Goal: Task Accomplishment & Management: Manage account settings

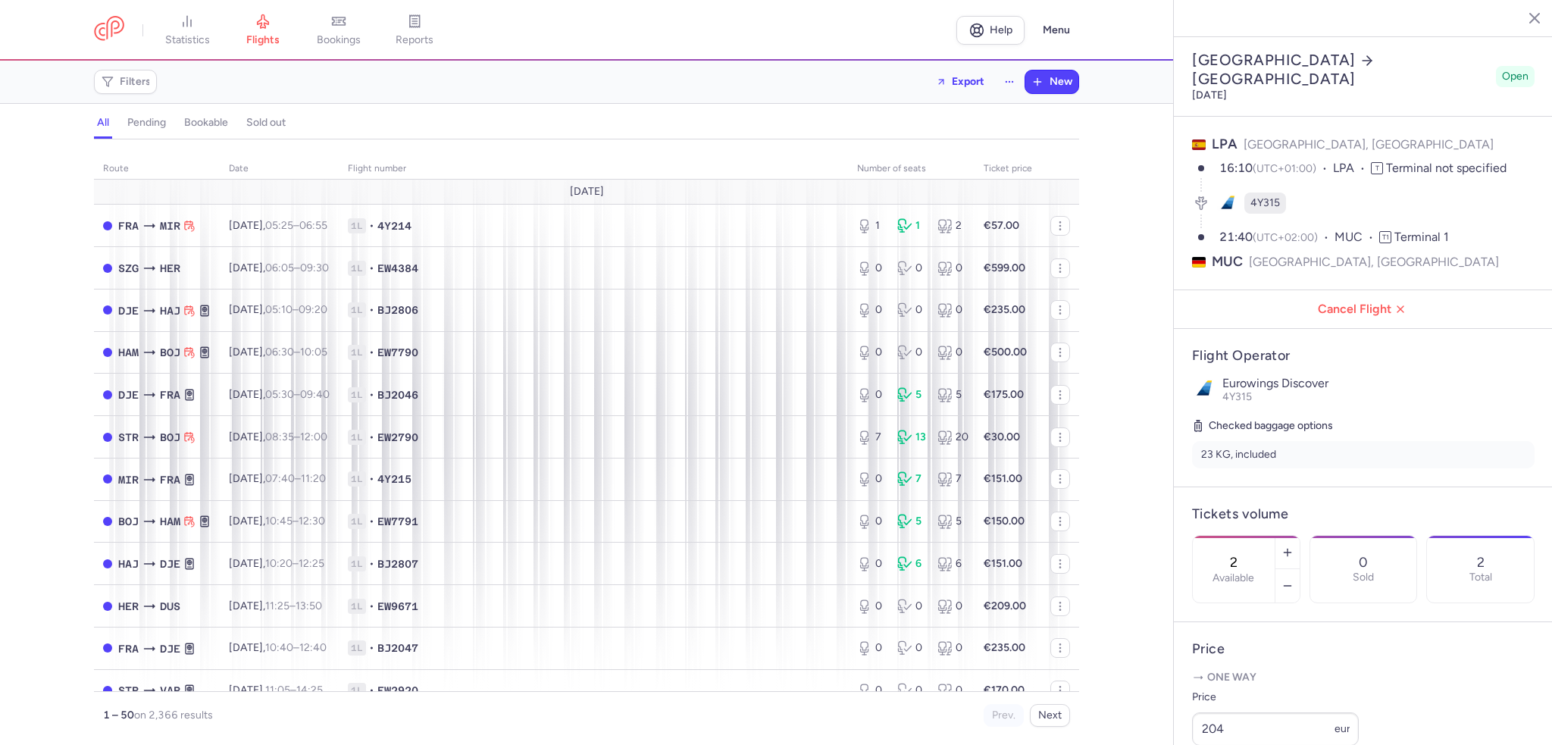
select select "days"
click at [1054, 28] on button "Menu" at bounding box center [1056, 30] width 45 height 29
click at [791, 83] on div "Filters Export New" at bounding box center [586, 82] width 997 height 36
click at [615, 255] on td "1L • EW4384" at bounding box center [593, 268] width 509 height 42
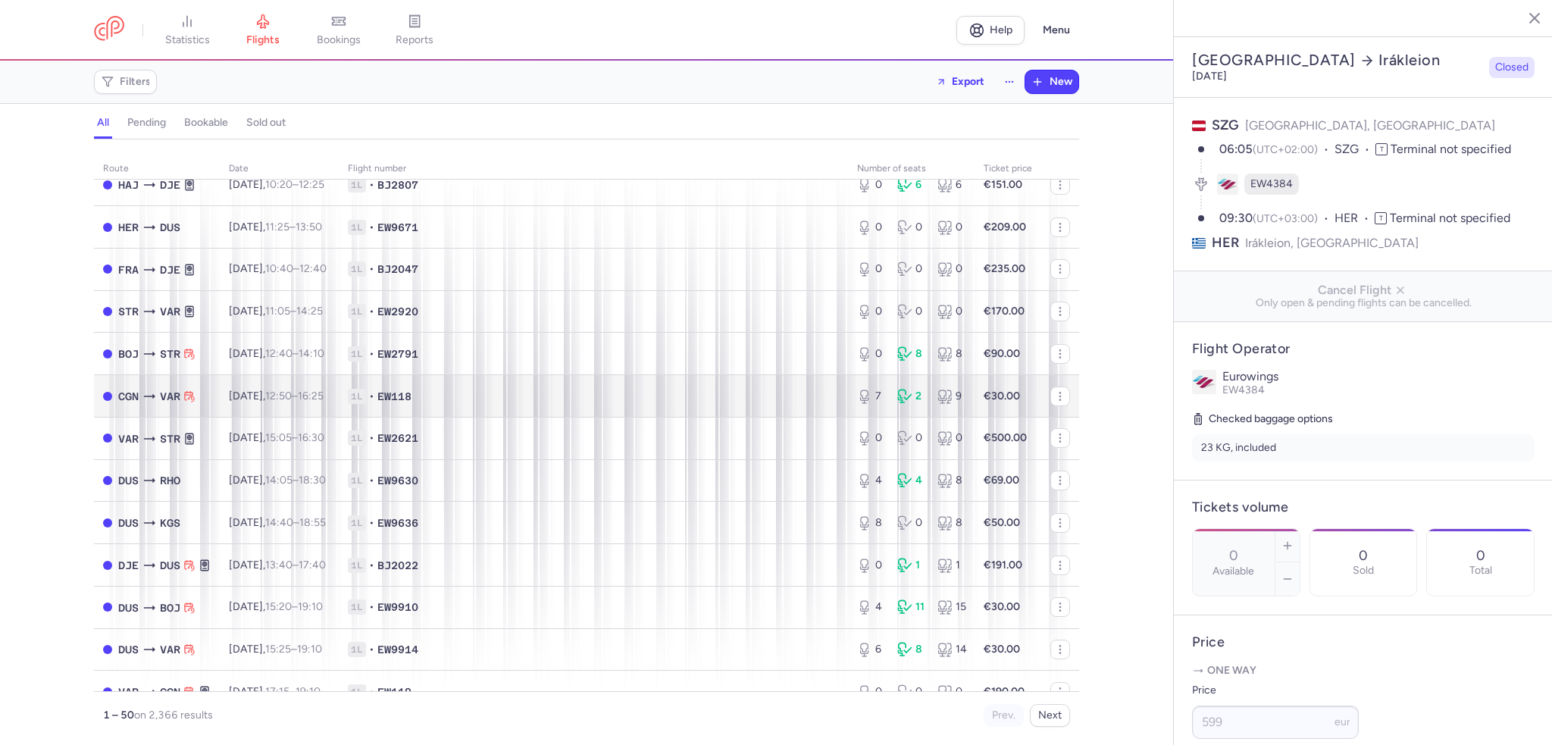
scroll to position [303, 0]
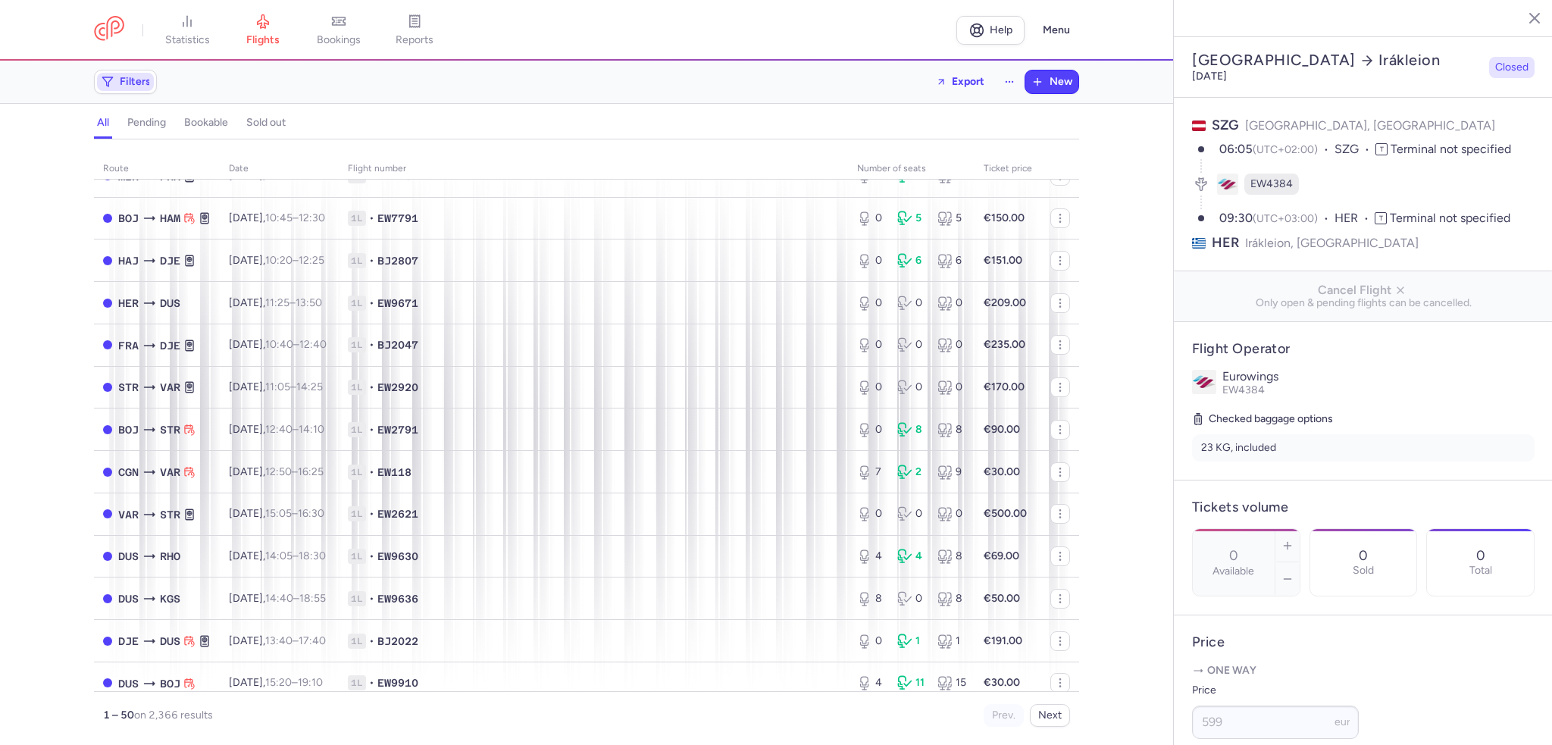
click at [132, 78] on span "Filters" at bounding box center [135, 82] width 31 height 12
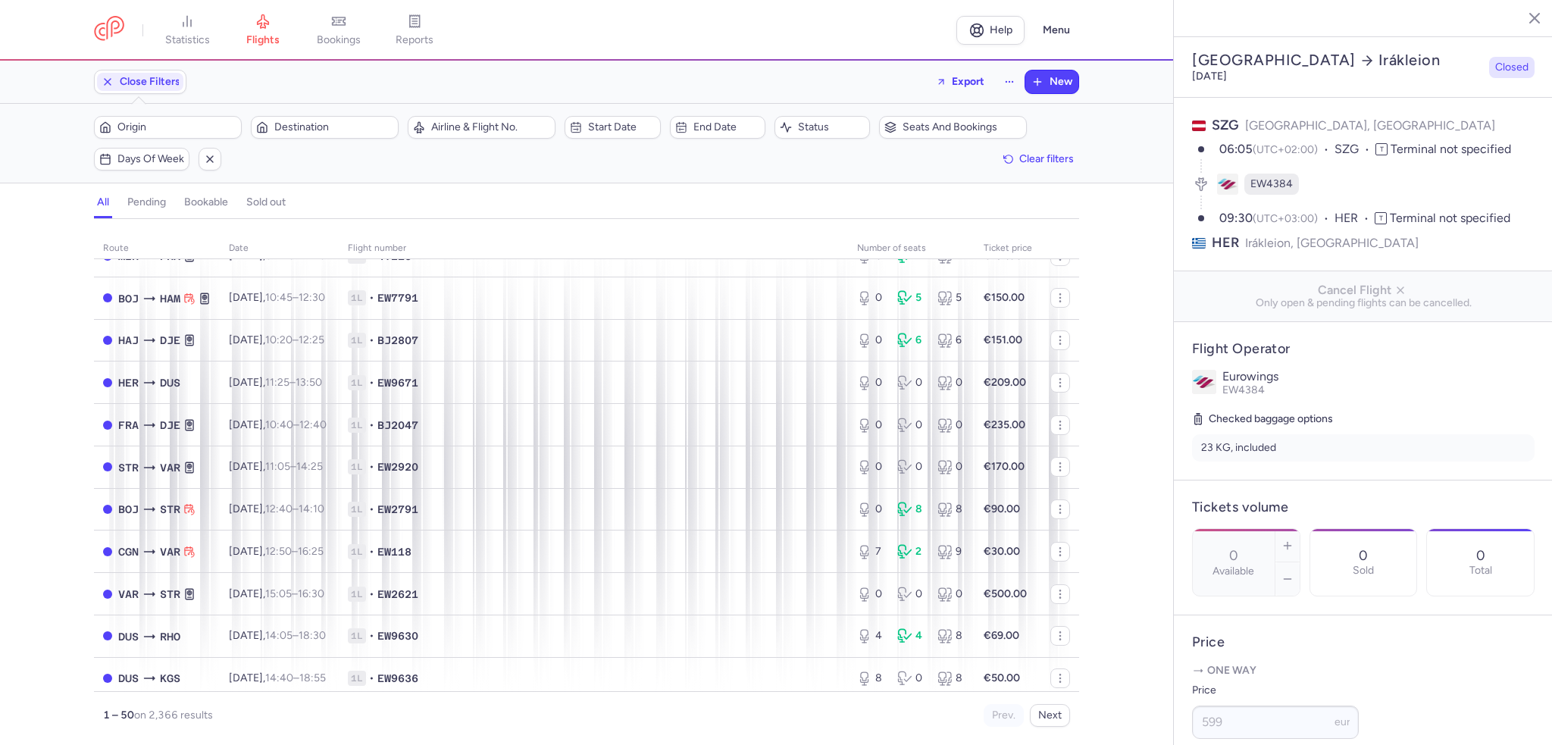
scroll to position [0, 0]
click at [612, 124] on span "Start date" at bounding box center [621, 127] width 67 height 12
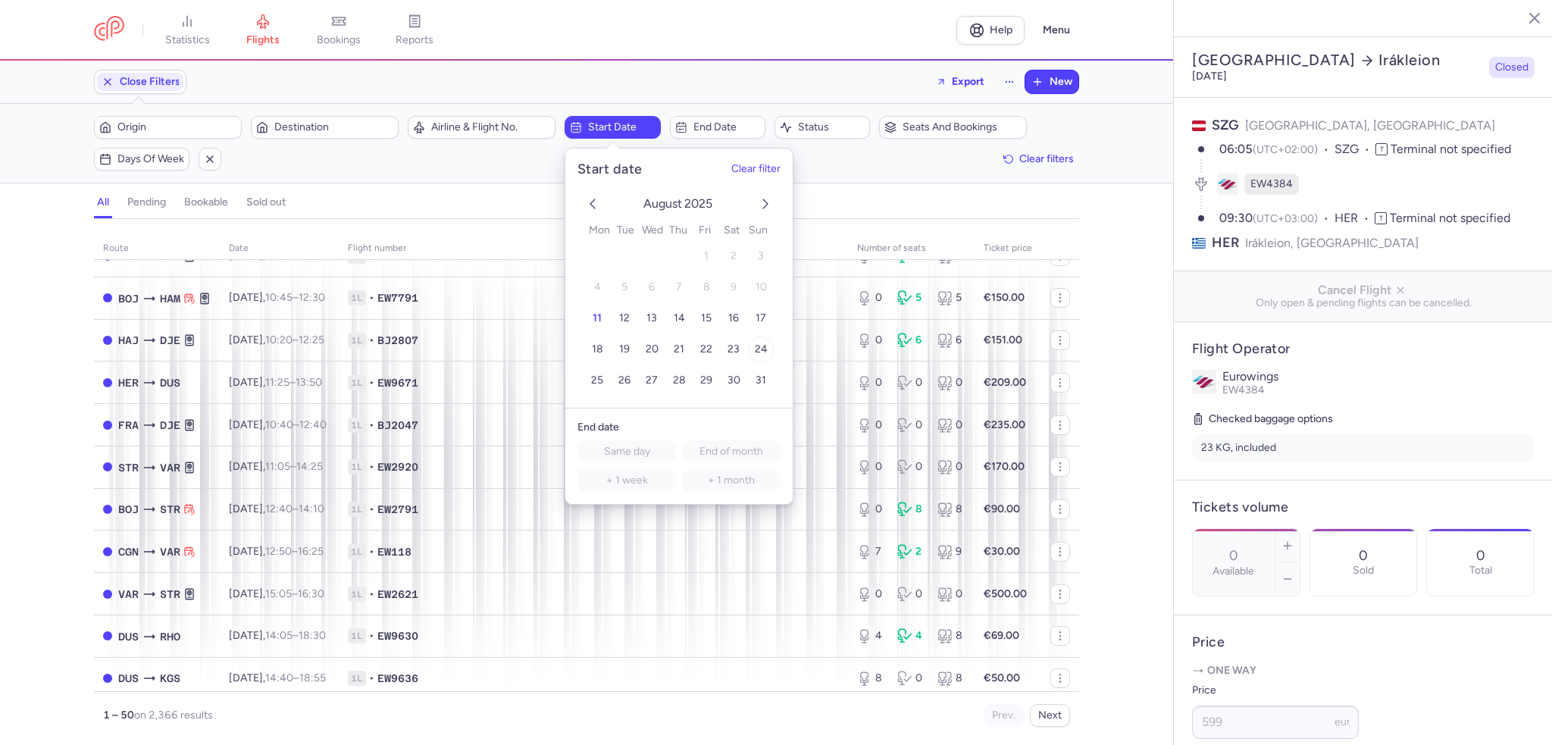
click at [758, 346] on span "24" at bounding box center [761, 349] width 13 height 13
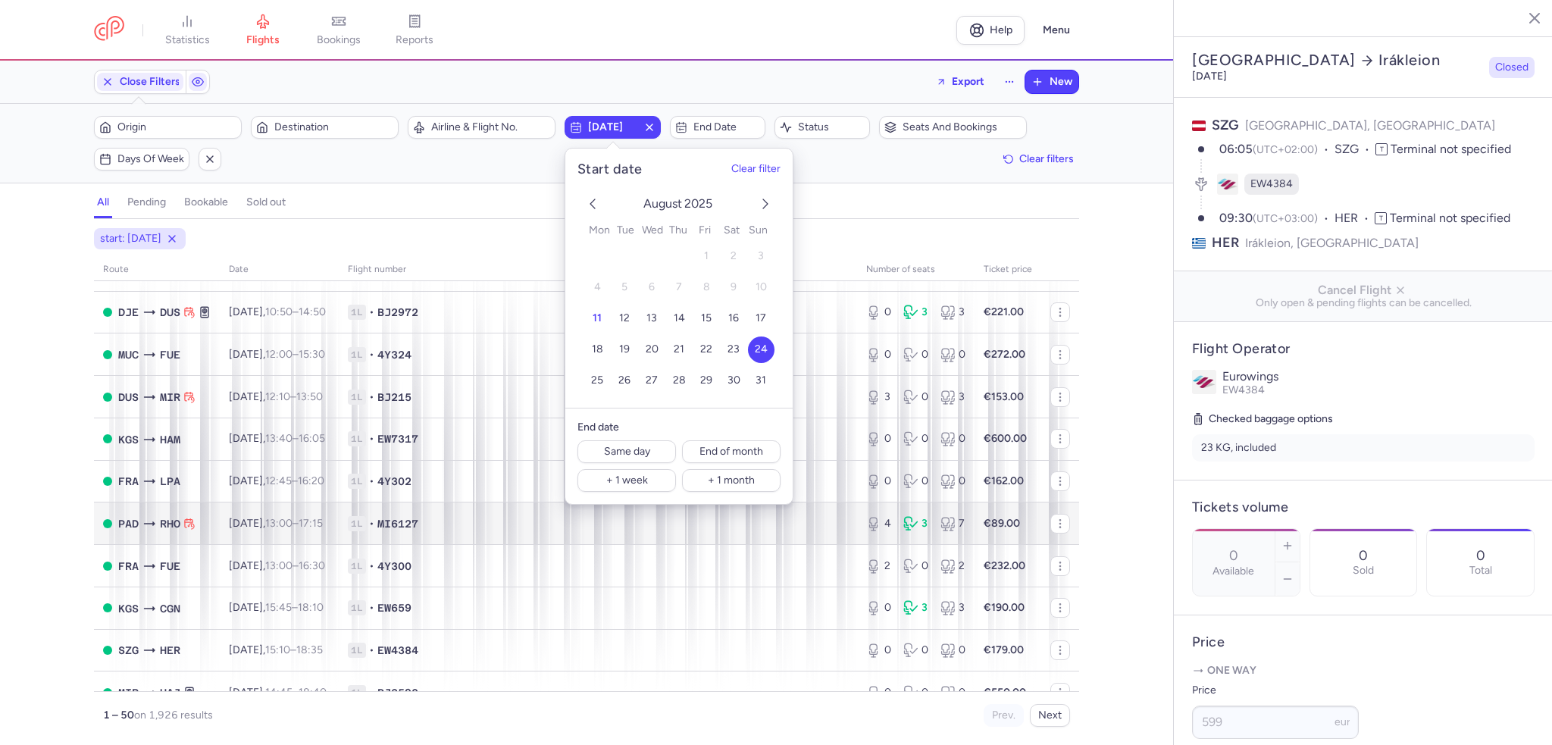
scroll to position [379, 0]
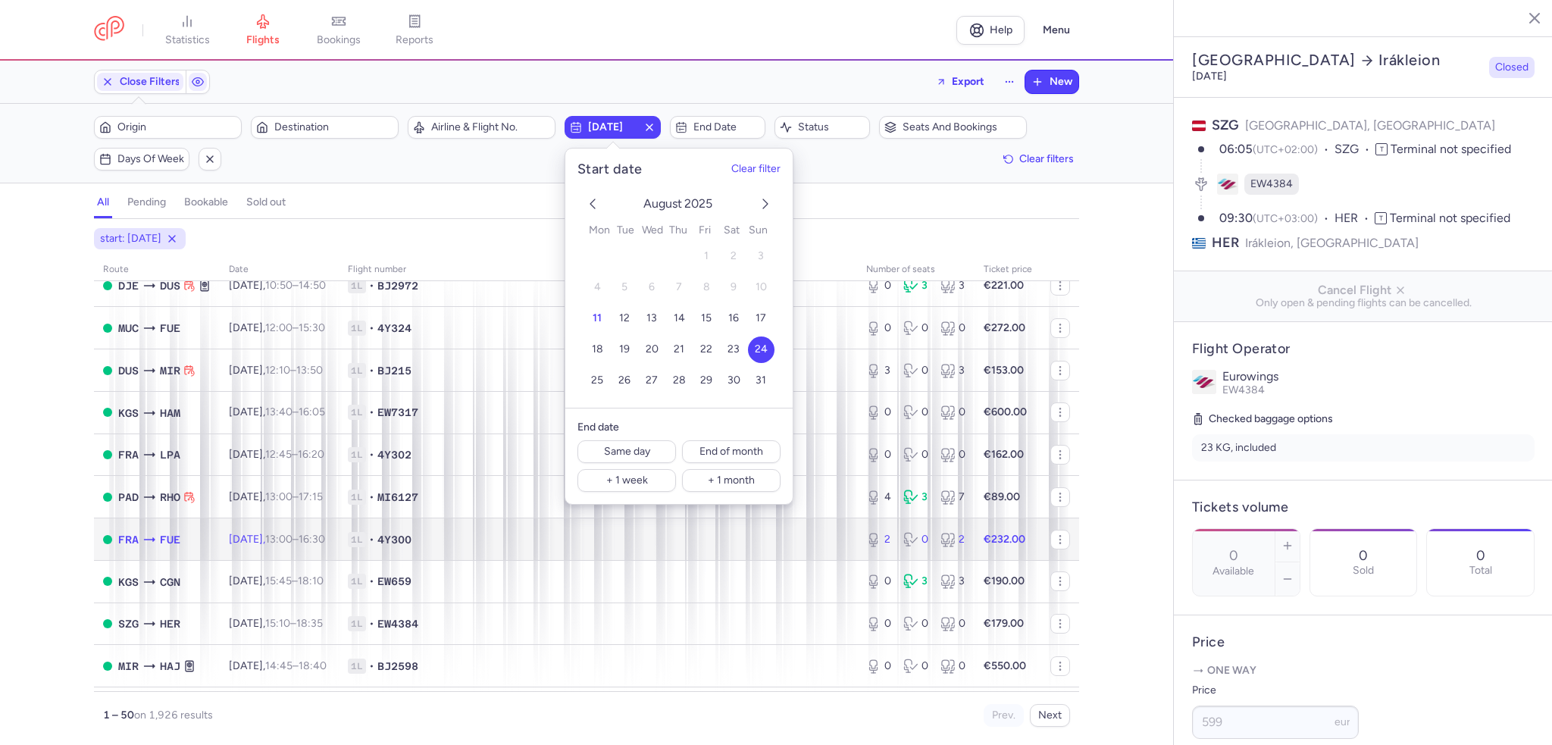
click at [199, 553] on td "FRA FUE" at bounding box center [157, 539] width 126 height 42
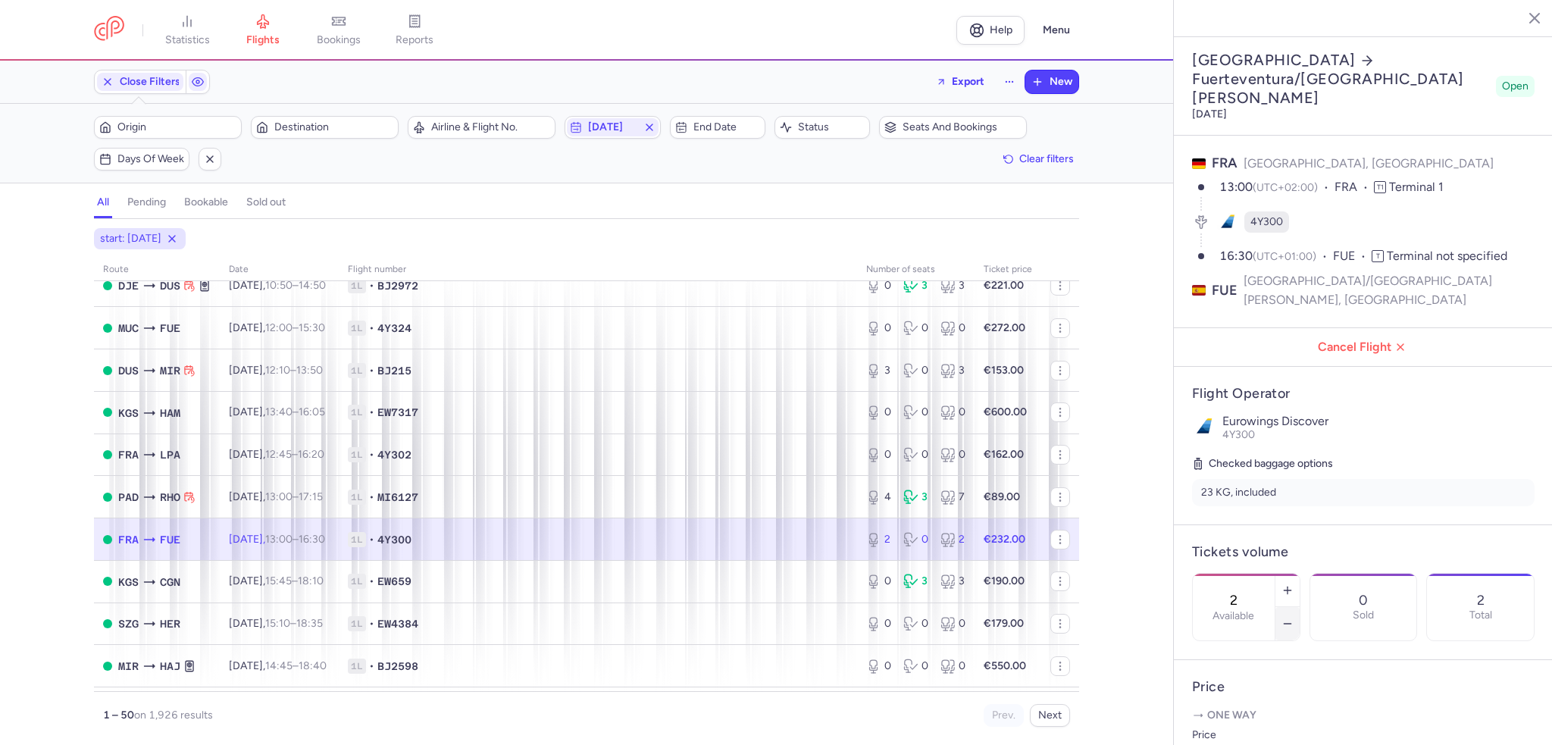
click at [1294, 618] on icon "button" at bounding box center [1287, 624] width 12 height 12
click at [1237, 703] on button "Save changes" at bounding box center [1242, 715] width 101 height 33
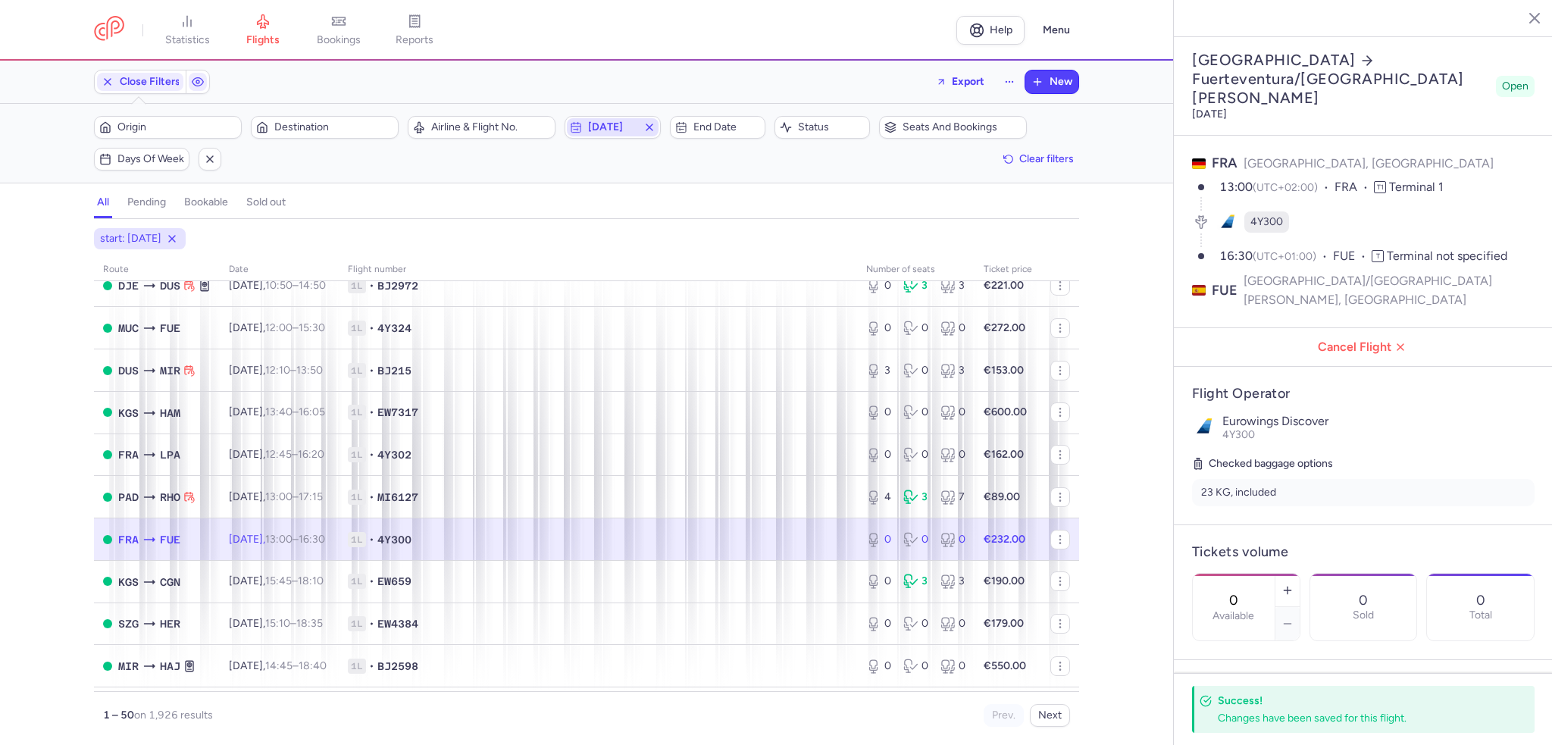
click at [609, 123] on span "[DATE]" at bounding box center [612, 127] width 49 height 12
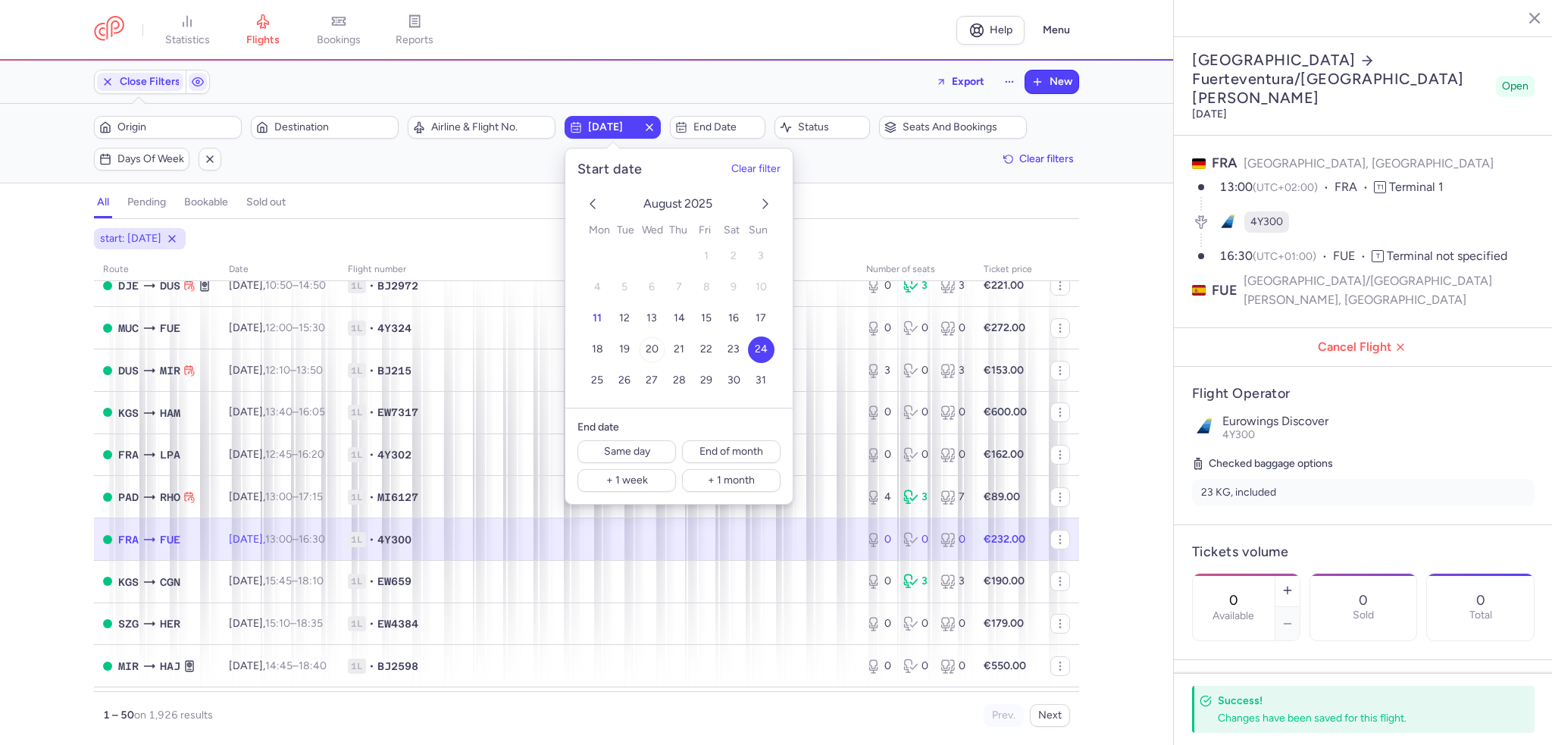
click at [649, 347] on span "20" at bounding box center [652, 349] width 13 height 13
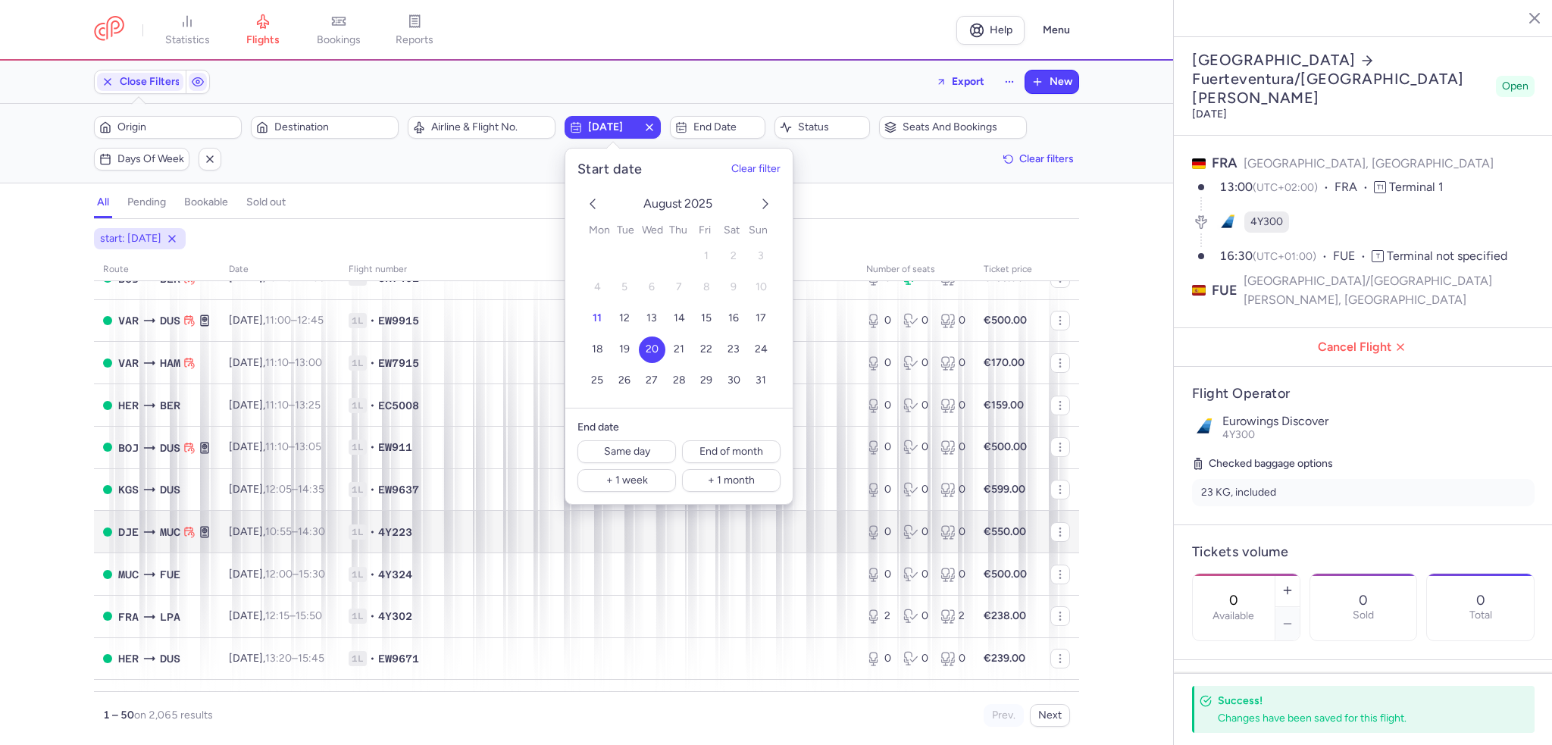
scroll to position [758, 0]
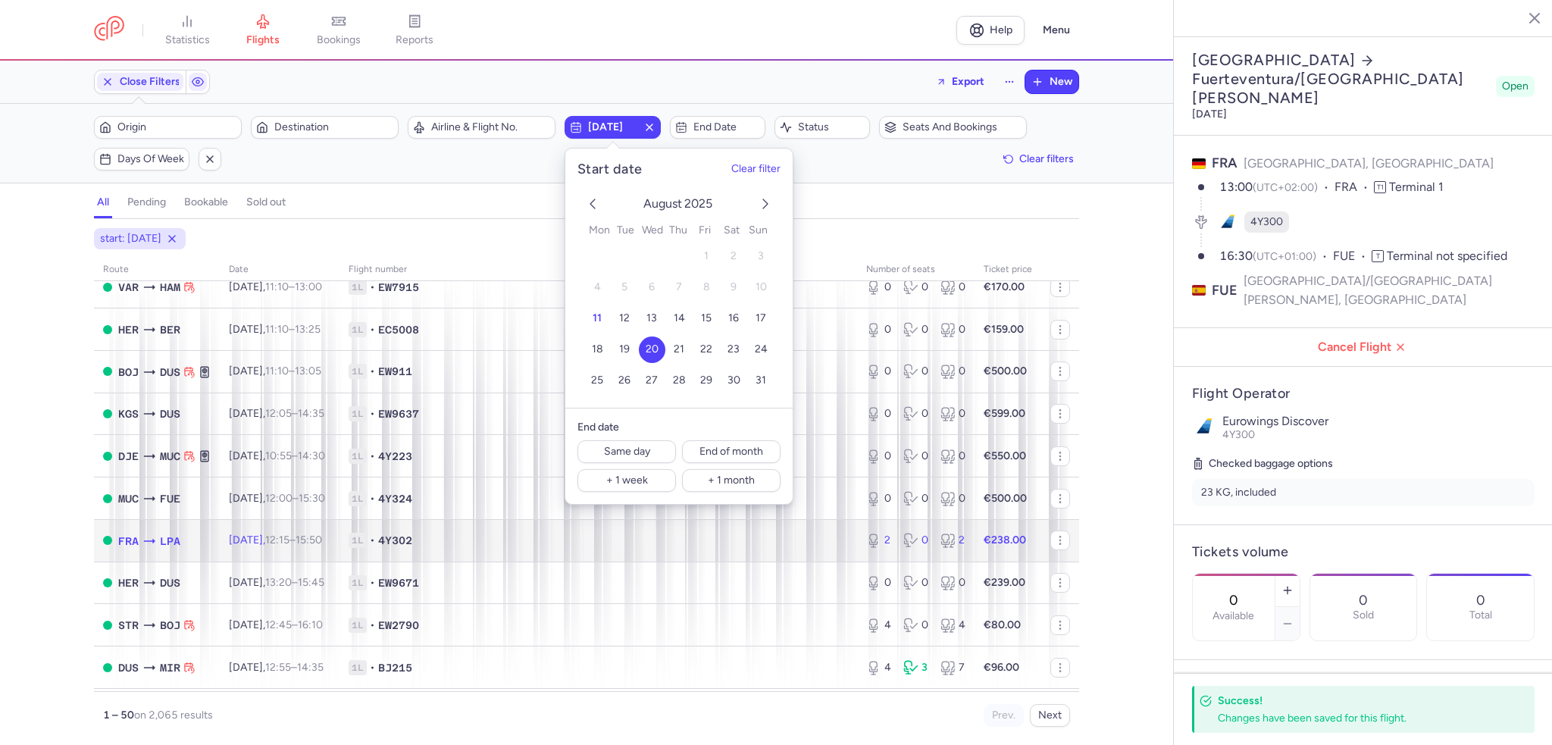
click at [276, 546] on span "[DATE] 12:15 – 15:50 +0" at bounding box center [275, 540] width 93 height 13
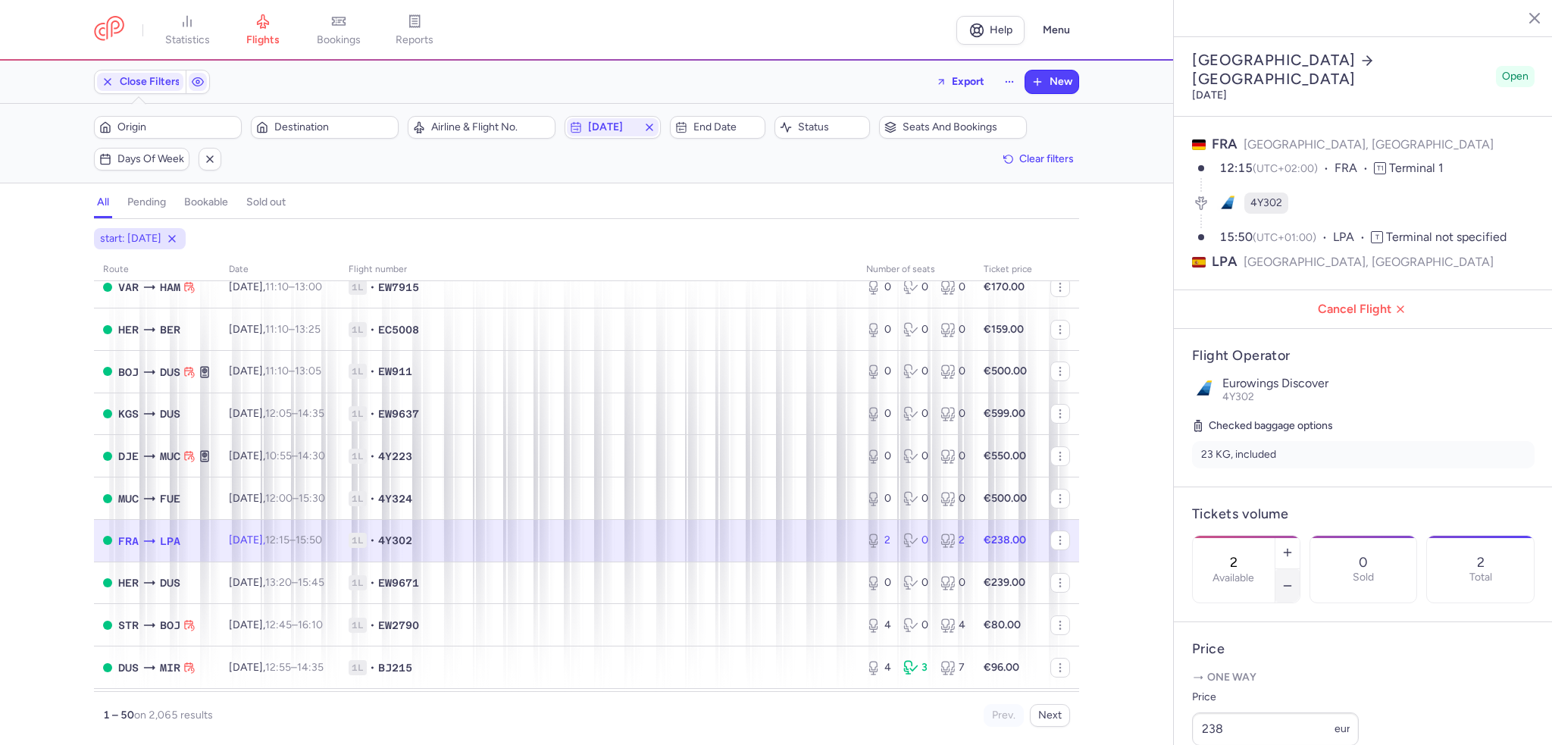
click at [1300, 569] on button "button" at bounding box center [1287, 585] width 24 height 33
click at [1228, 724] on button "Save changes" at bounding box center [1242, 715] width 101 height 33
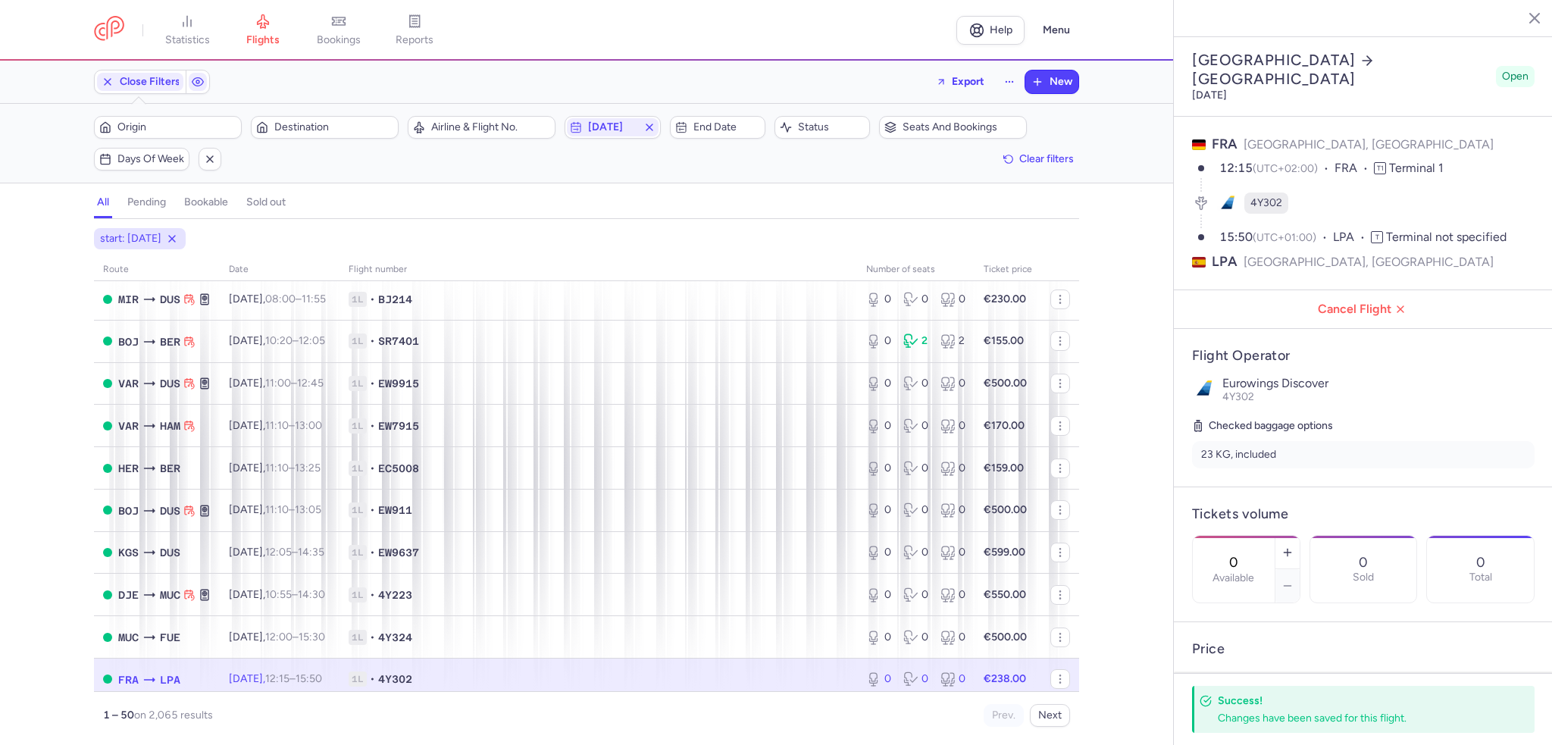
scroll to position [455, 0]
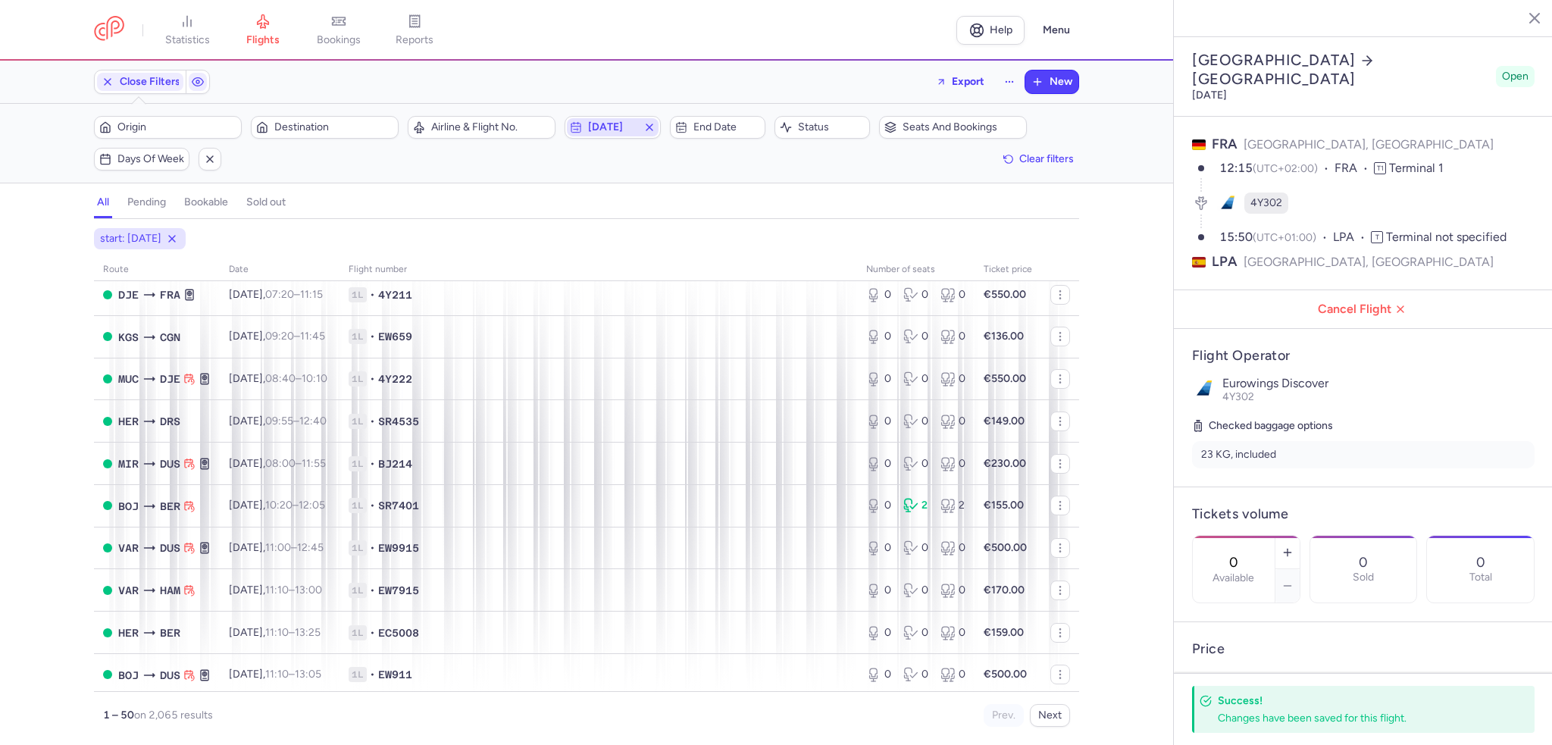
click at [604, 124] on span "[DATE]" at bounding box center [612, 127] width 49 height 12
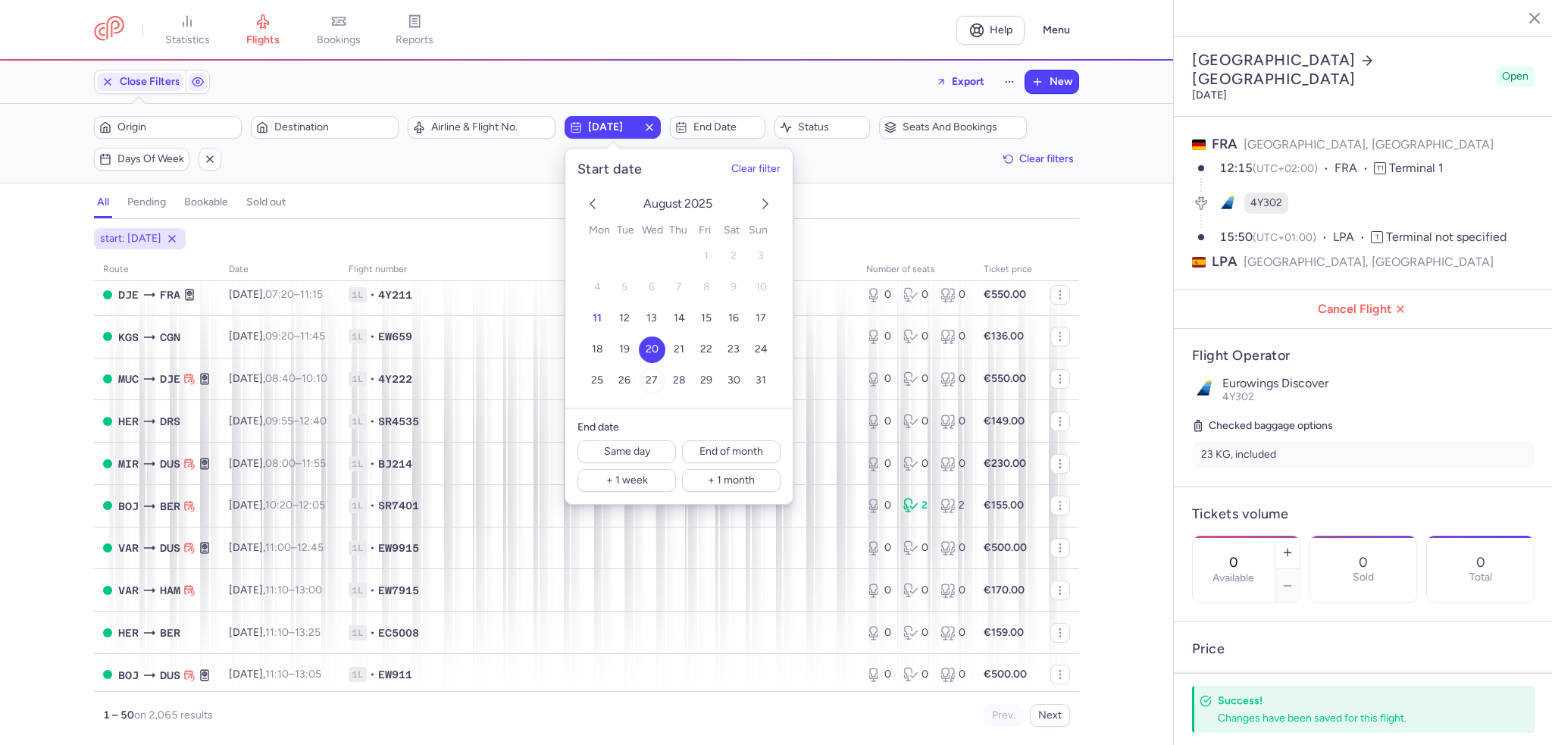
click at [652, 379] on span "27" at bounding box center [652, 380] width 12 height 13
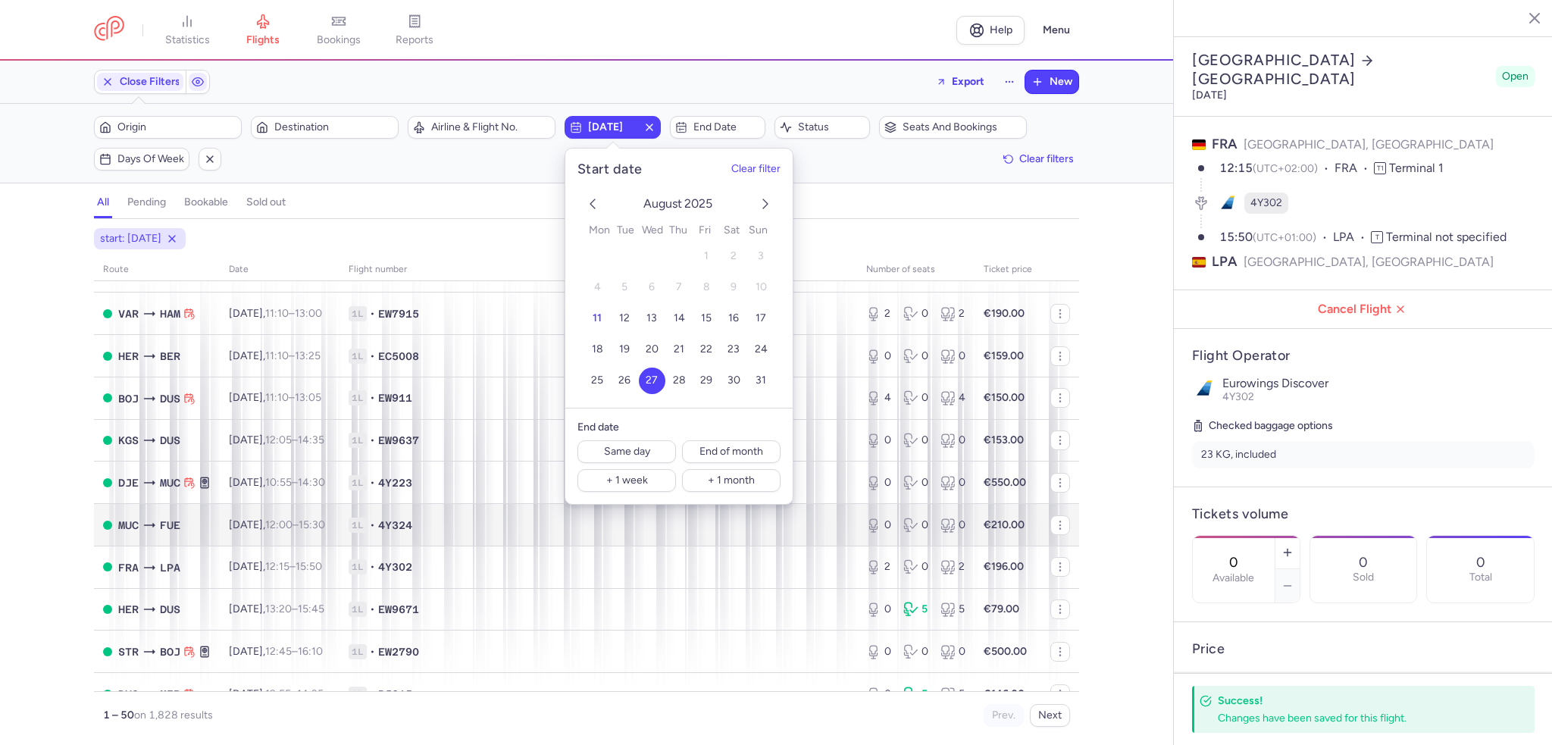
scroll to position [758, 0]
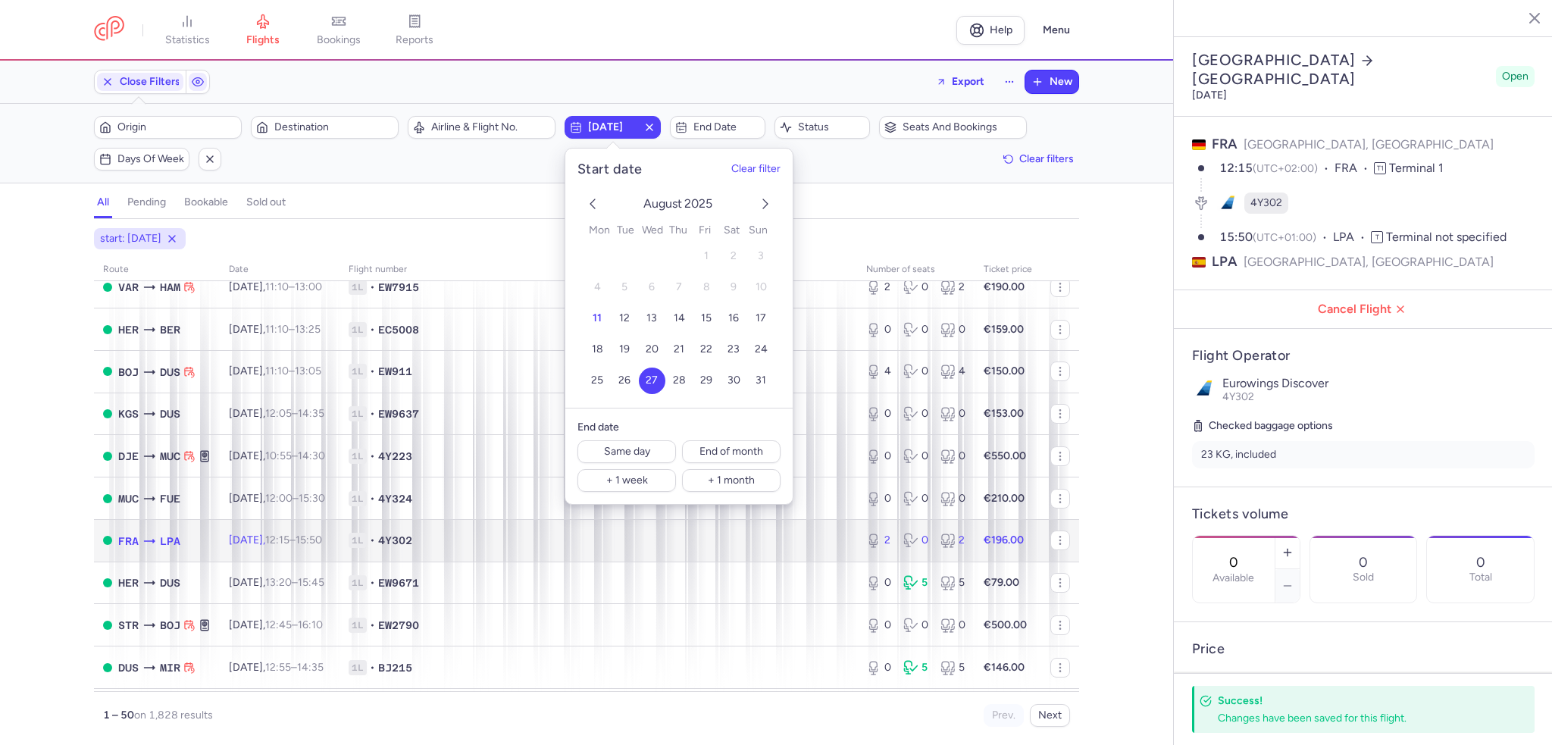
click at [276, 546] on span "[DATE] 12:15 – 15:50 +0" at bounding box center [275, 540] width 93 height 13
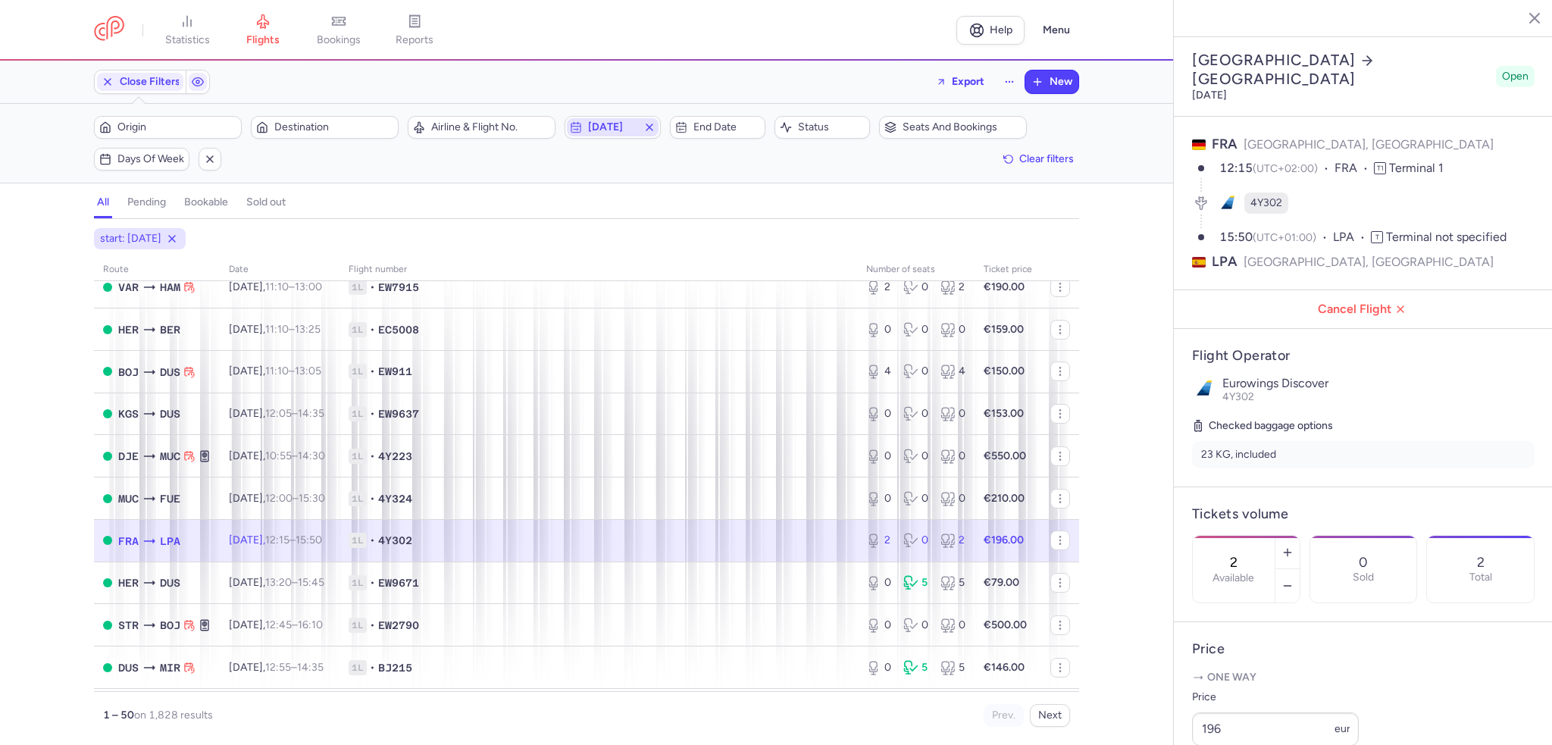
click at [606, 124] on span "[DATE]" at bounding box center [612, 127] width 49 height 12
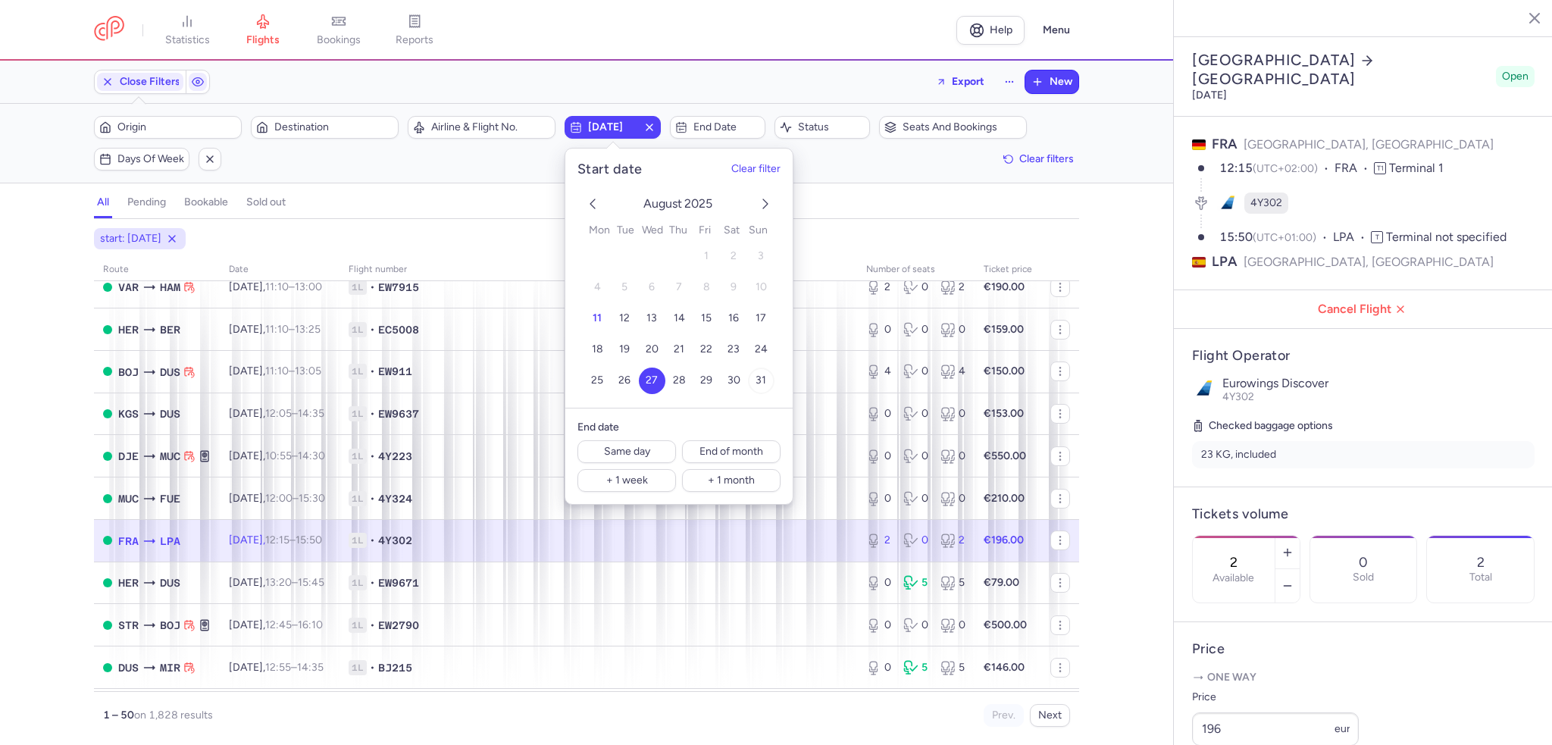
click at [756, 377] on span "31" at bounding box center [761, 380] width 11 height 13
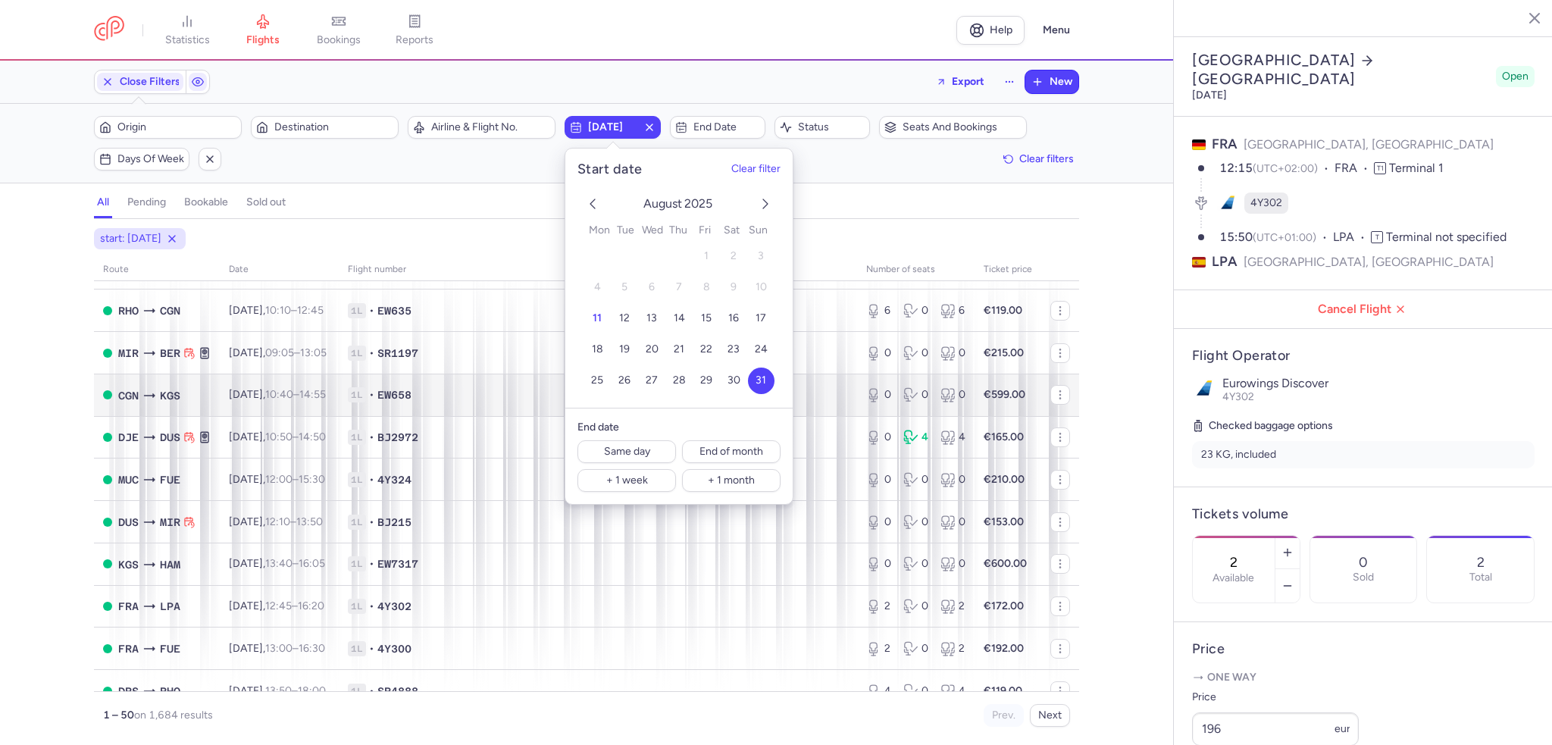
scroll to position [303, 0]
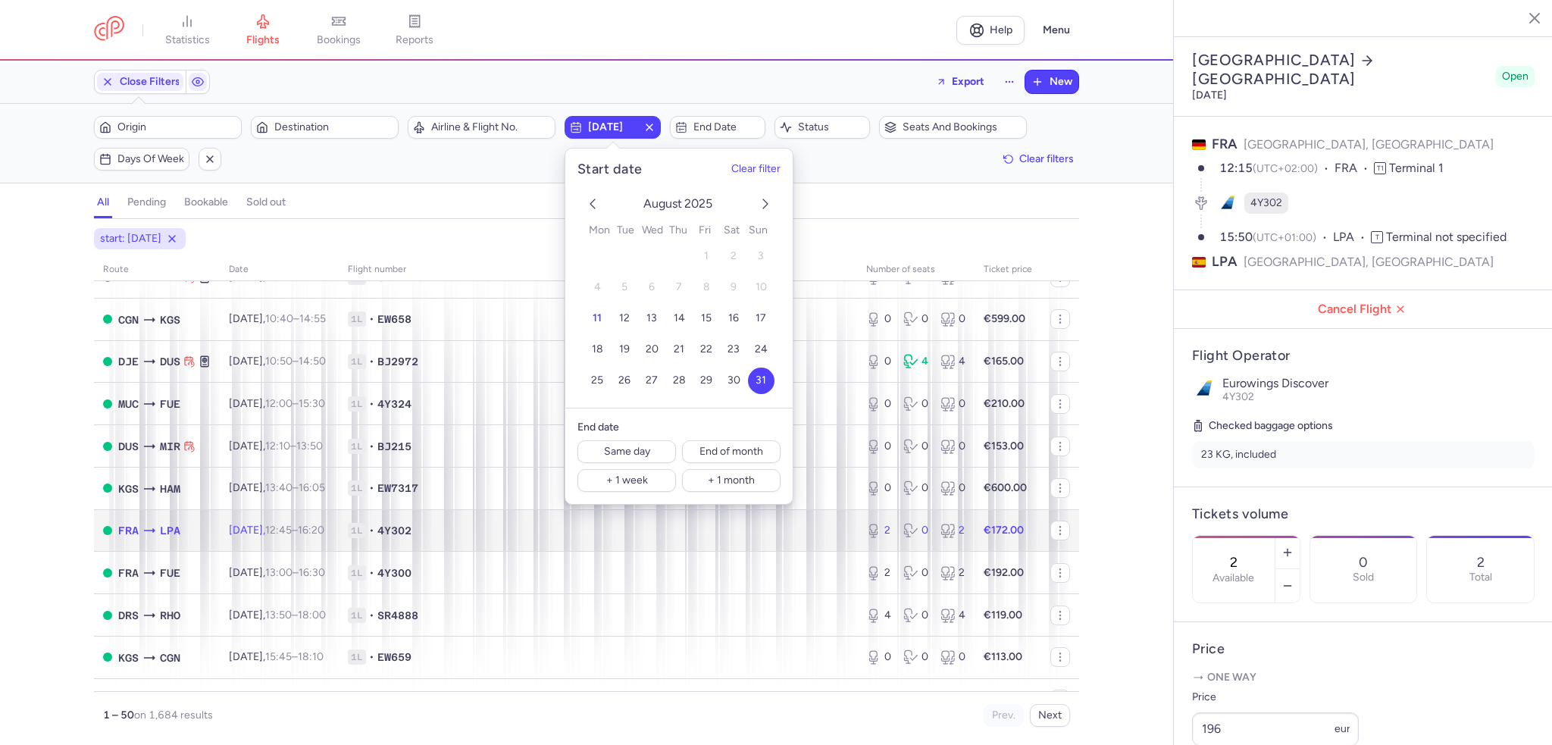
drag, startPoint x: 264, startPoint y: 542, endPoint x: 273, endPoint y: 542, distance: 9.1
click at [264, 537] on span "[DATE] 12:45 – 16:20 +0" at bounding box center [276, 530] width 95 height 13
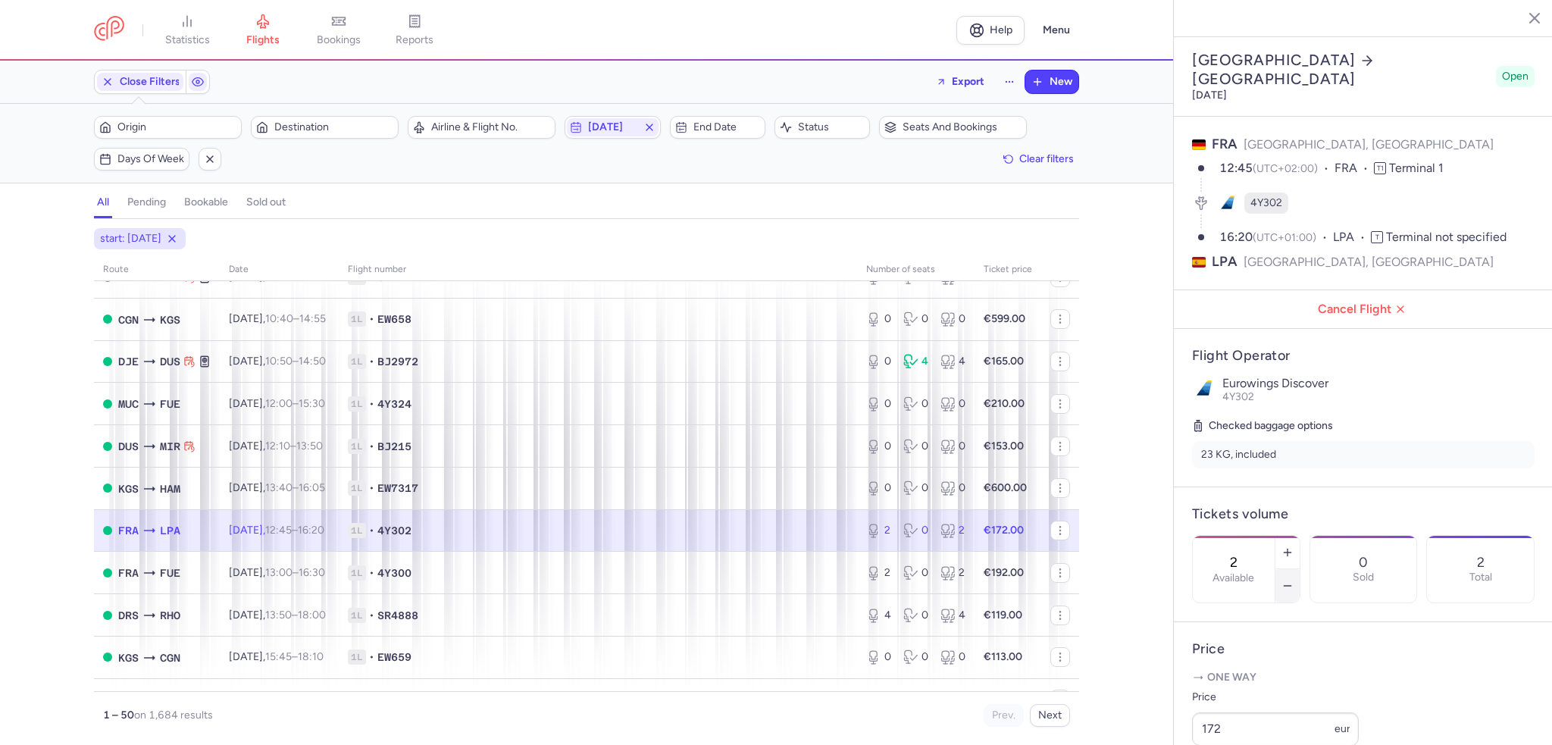
click at [1300, 569] on button "button" at bounding box center [1287, 585] width 24 height 33
type input "0"
click at [1248, 715] on span "Save changes" at bounding box center [1242, 716] width 75 height 14
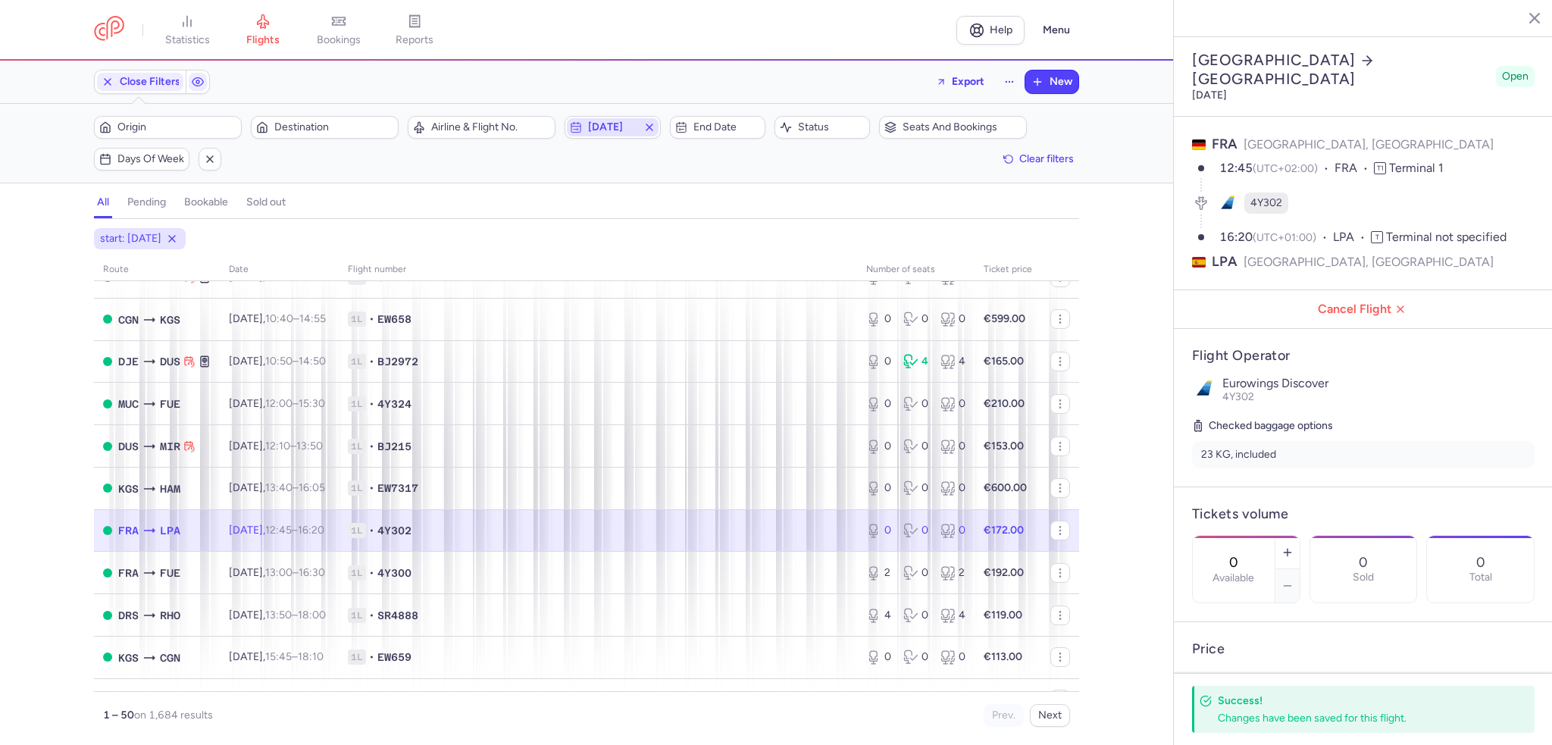
click at [594, 126] on span "[DATE]" at bounding box center [612, 127] width 49 height 12
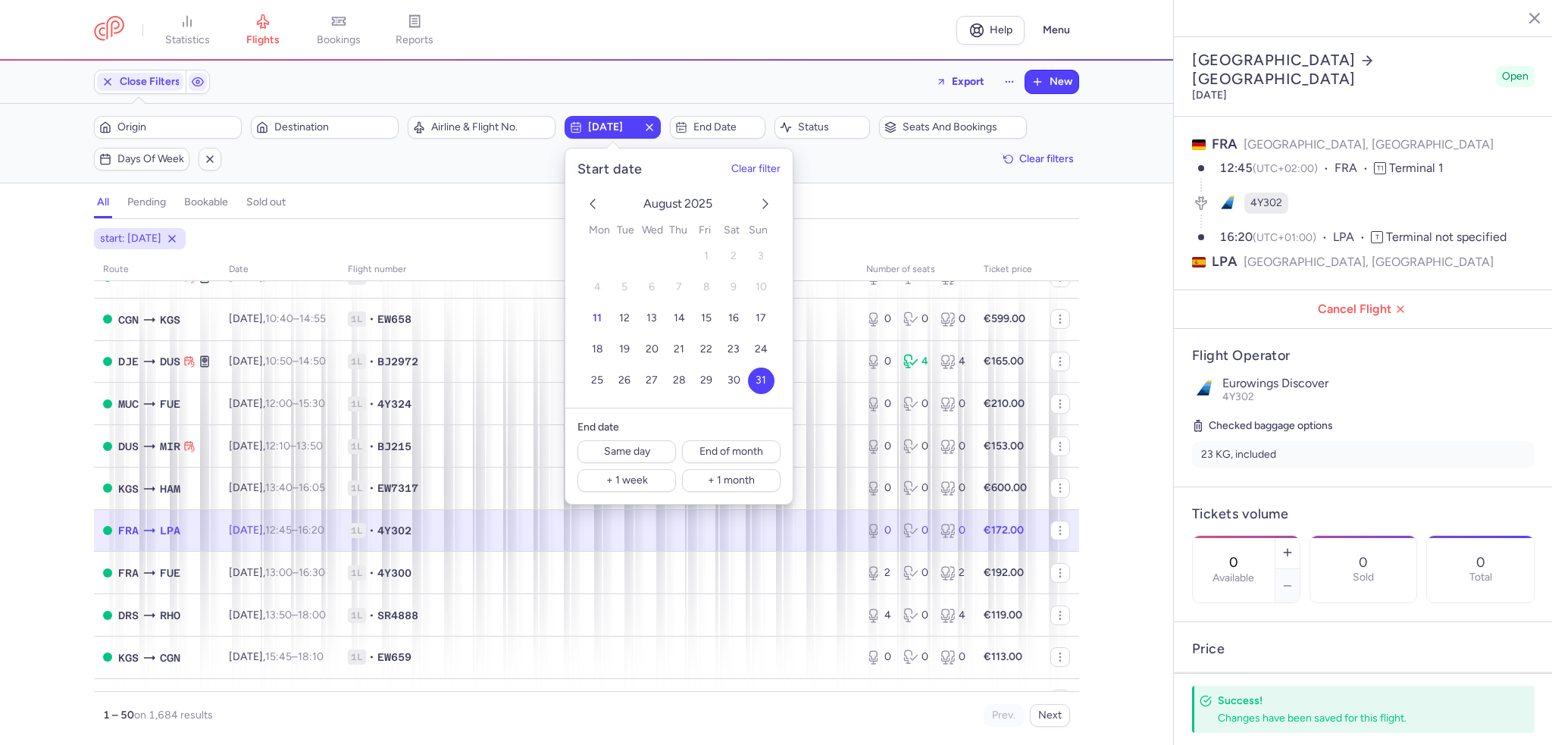
click at [765, 199] on icon "next month" at bounding box center [765, 204] width 18 height 18
click at [756, 254] on button "7" at bounding box center [761, 256] width 27 height 27
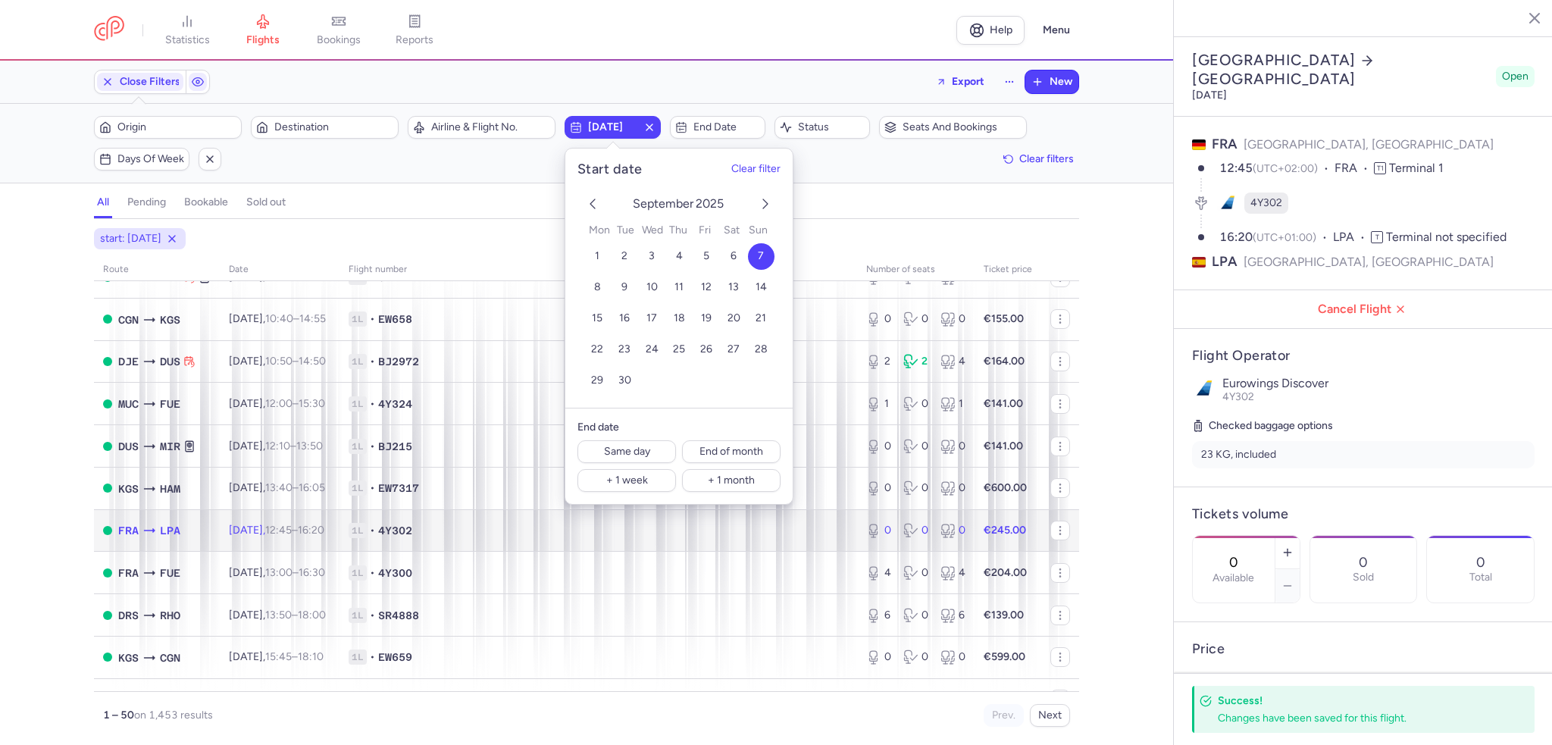
click at [408, 538] on span "4Y302" at bounding box center [395, 530] width 34 height 15
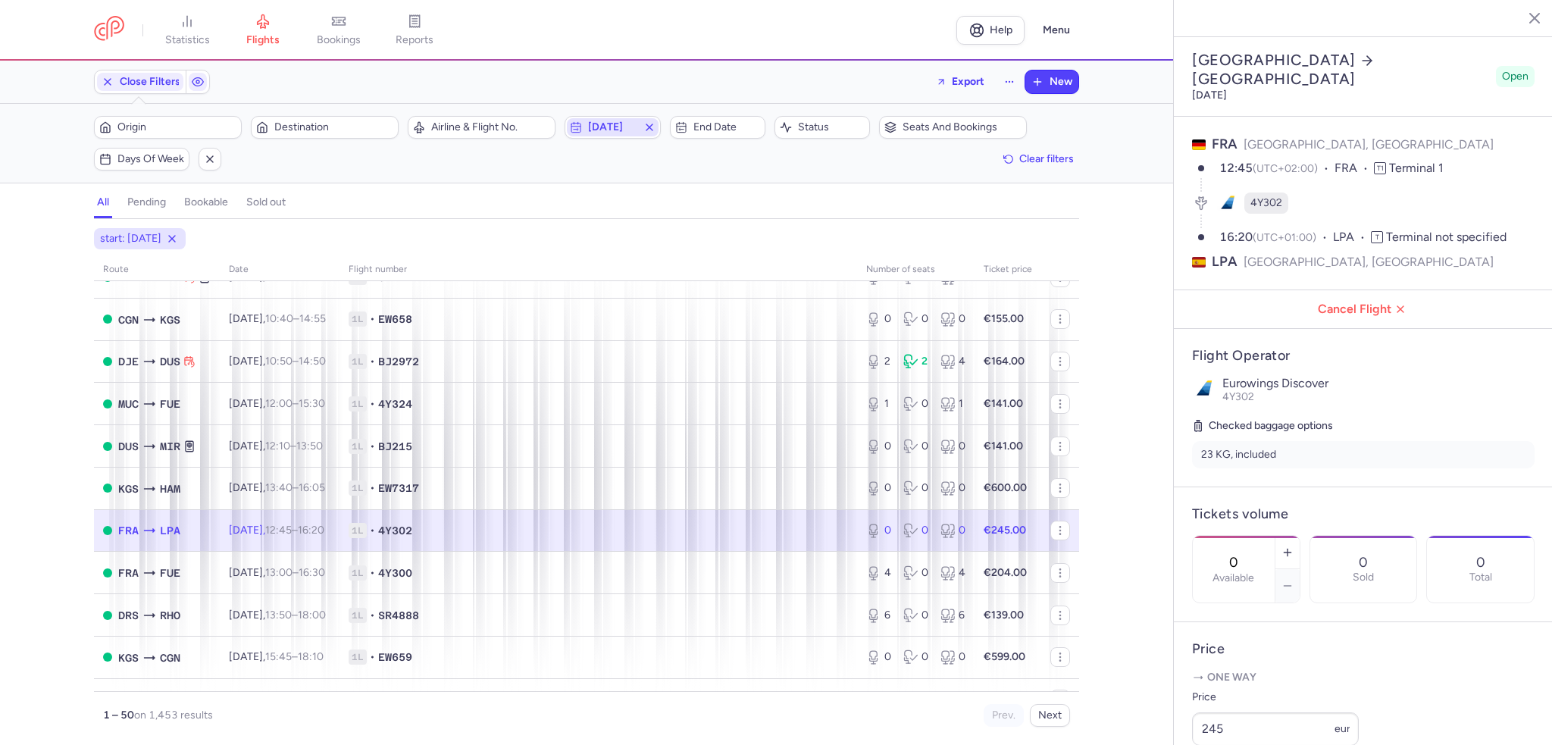
click at [610, 121] on span "[DATE]" at bounding box center [612, 127] width 49 height 12
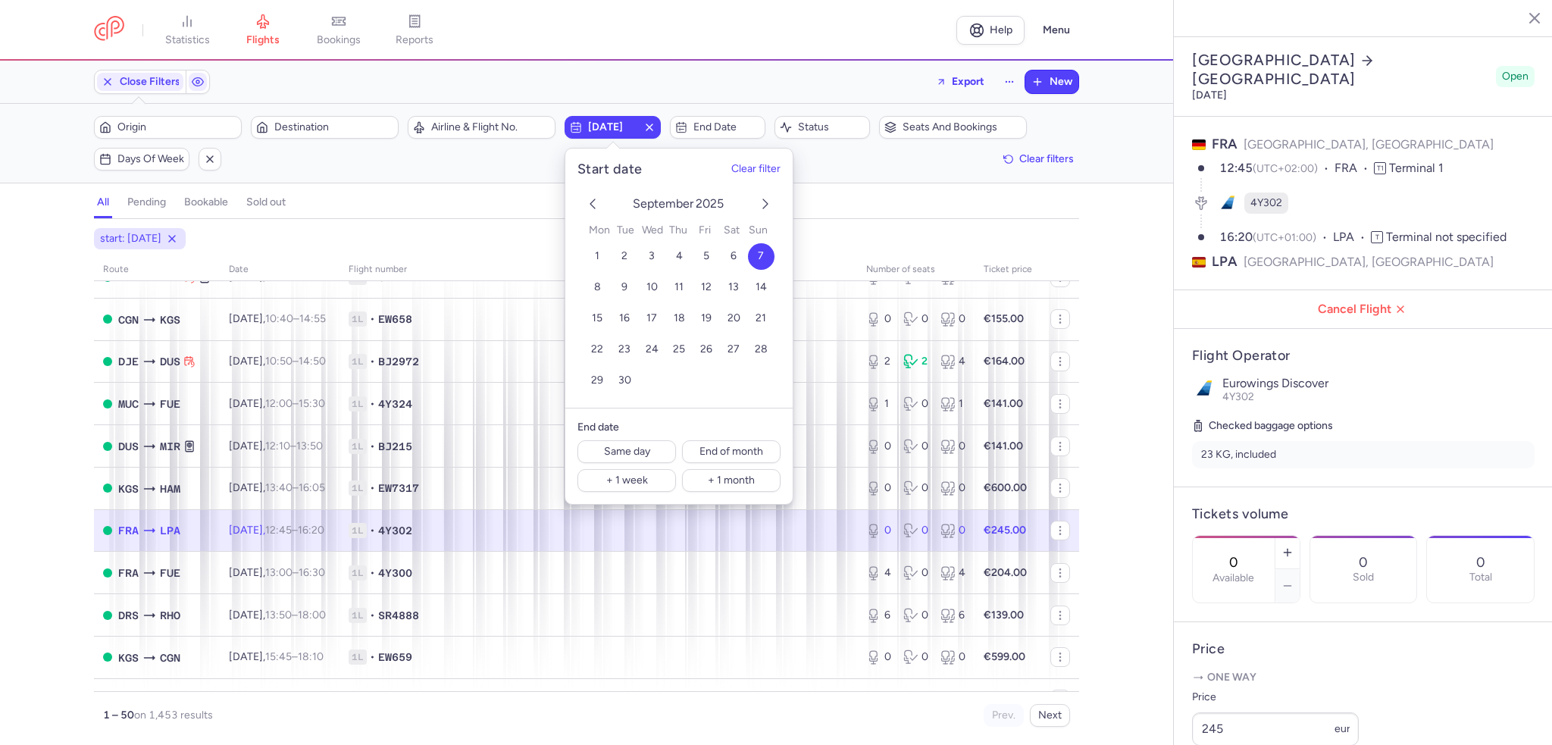
click at [766, 198] on icon "next month" at bounding box center [765, 204] width 18 height 18
click at [650, 252] on span "1" at bounding box center [651, 255] width 5 height 13
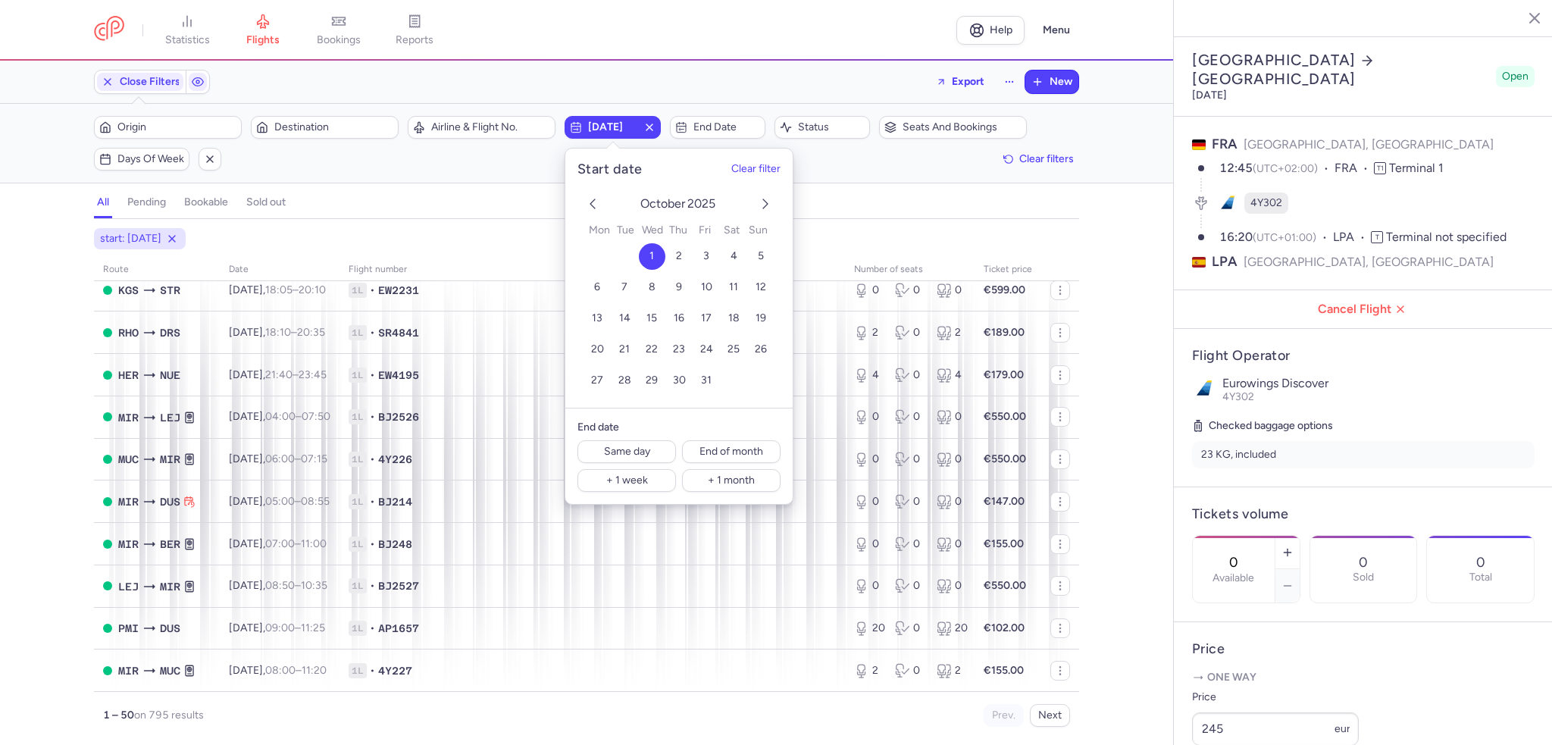
scroll to position [1774, 0]
click at [143, 121] on span "Origin" at bounding box center [176, 127] width 119 height 12
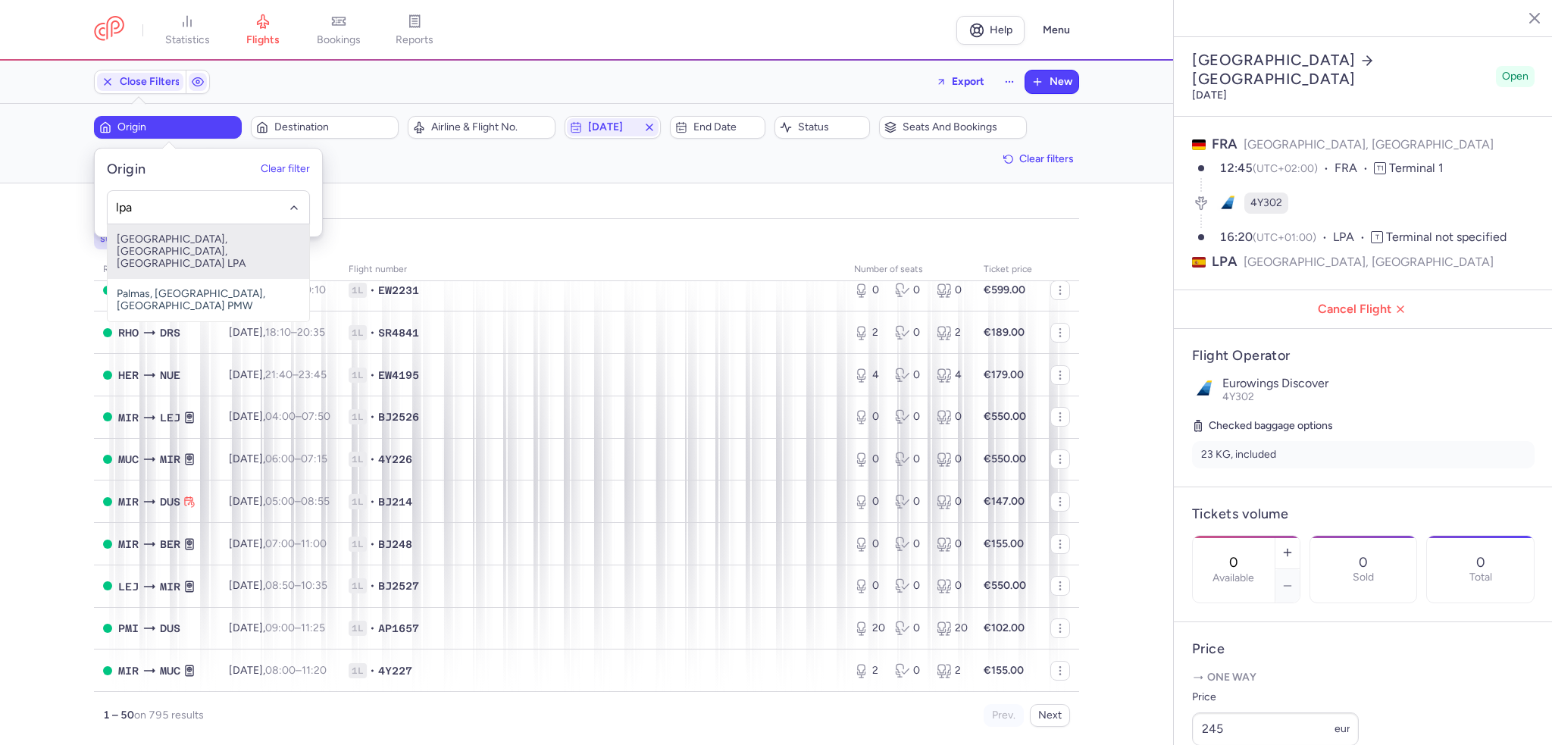
type input "lpa"
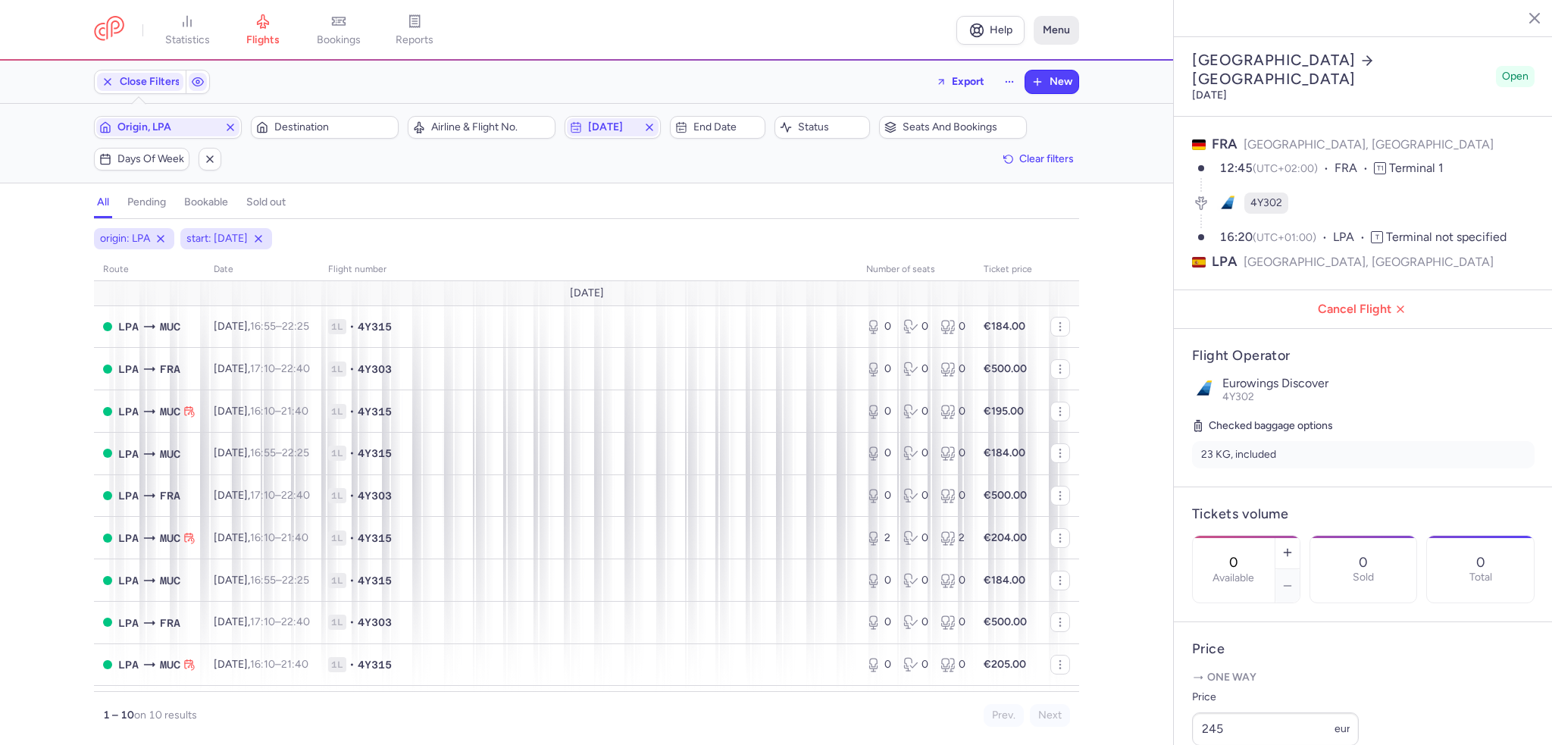
click at [1067, 32] on button "Menu" at bounding box center [1056, 30] width 45 height 29
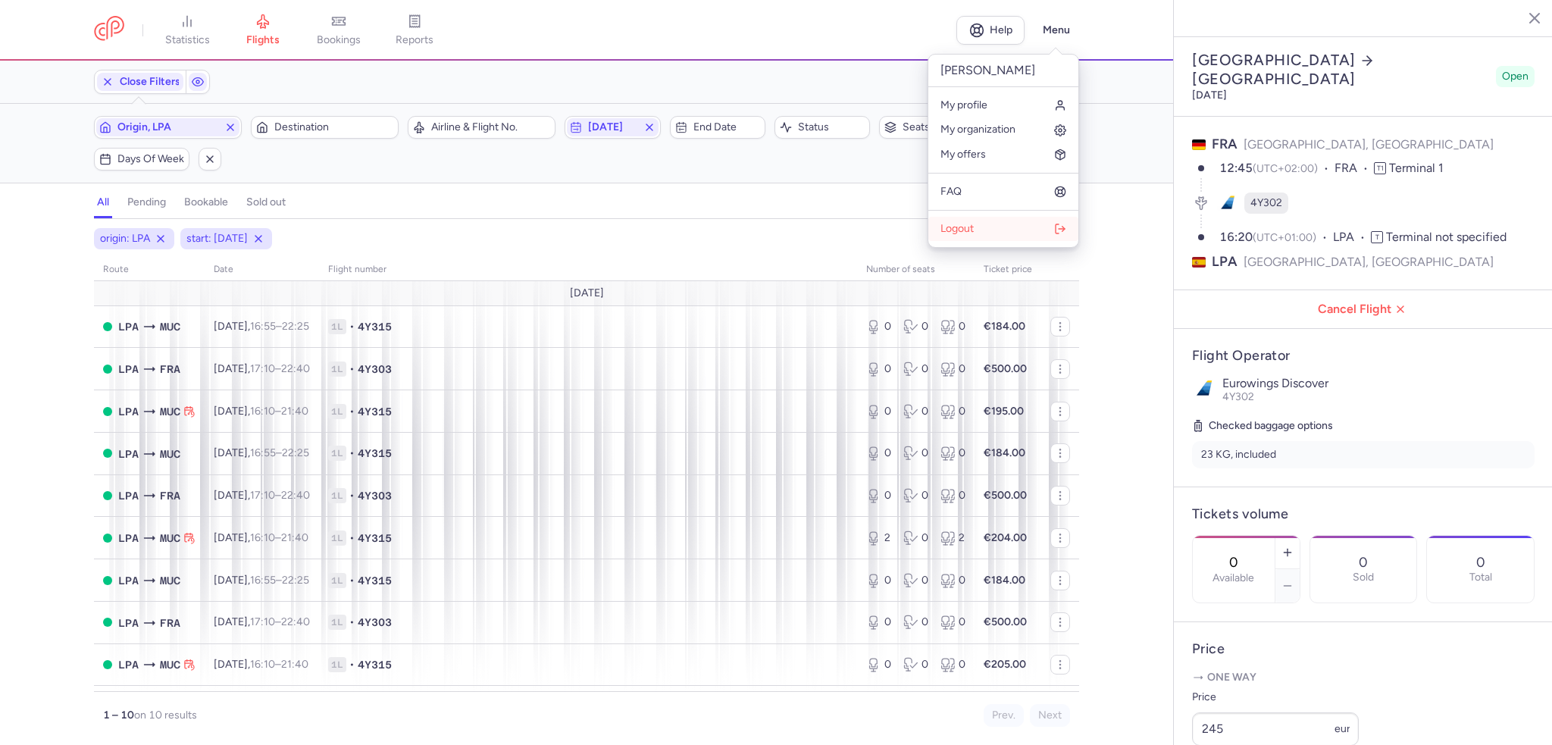
click at [967, 219] on button "Logout" at bounding box center [1003, 229] width 150 height 24
